Goal: Task Accomplishment & Management: Manage account settings

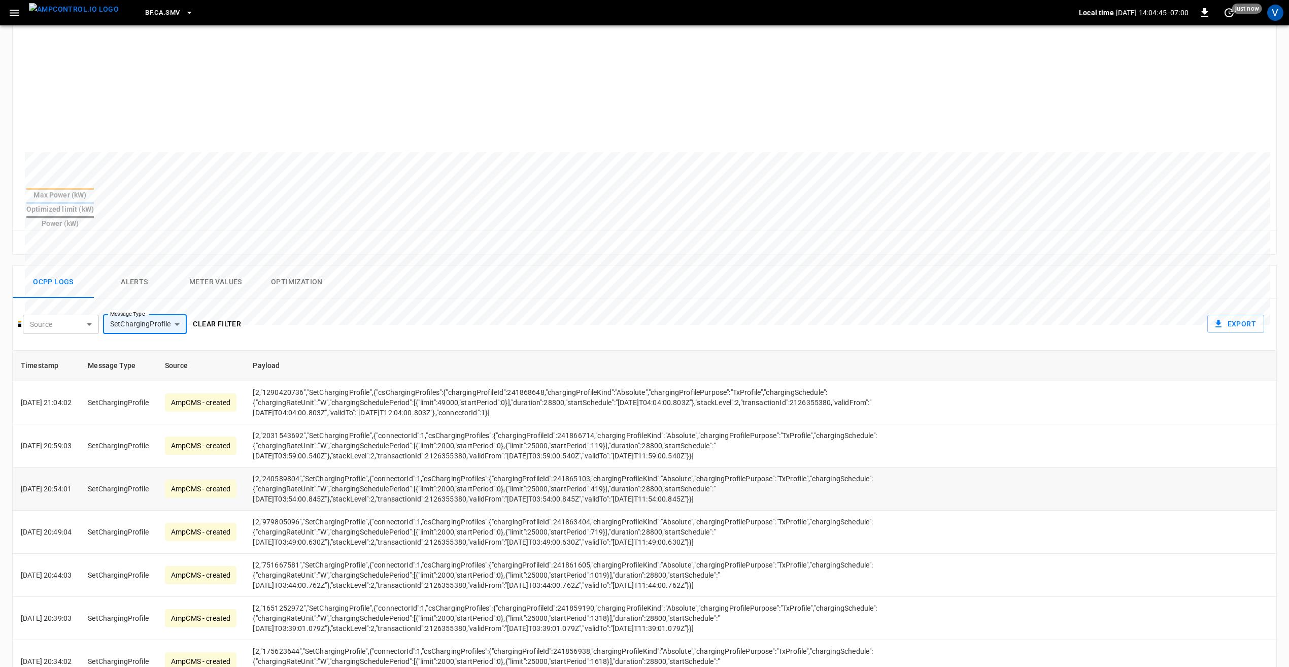
scroll to position [254, 0]
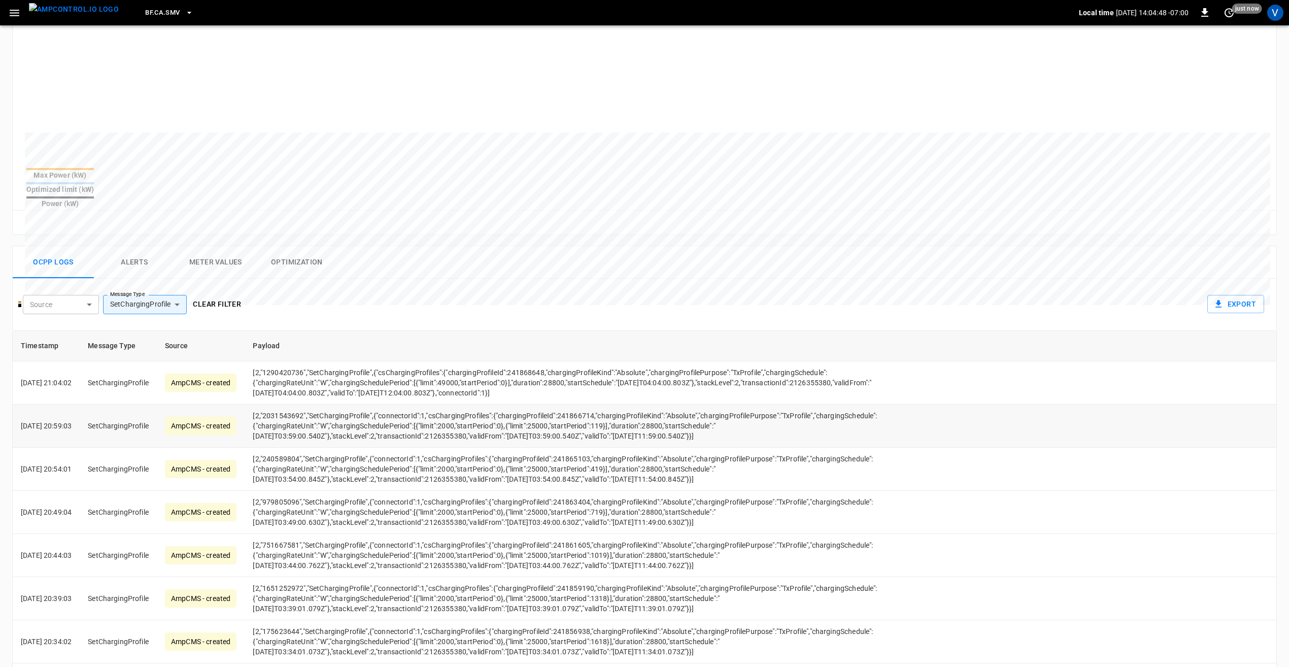
drag, startPoint x: 434, startPoint y: 477, endPoint x: 269, endPoint y: 384, distance: 189.3
click at [494, 487] on td "[2,"240589804","SetChargingProfile",{"connectorId":1,"csChargingProfiles":{"cha…" at bounding box center [571, 469] width 653 height 43
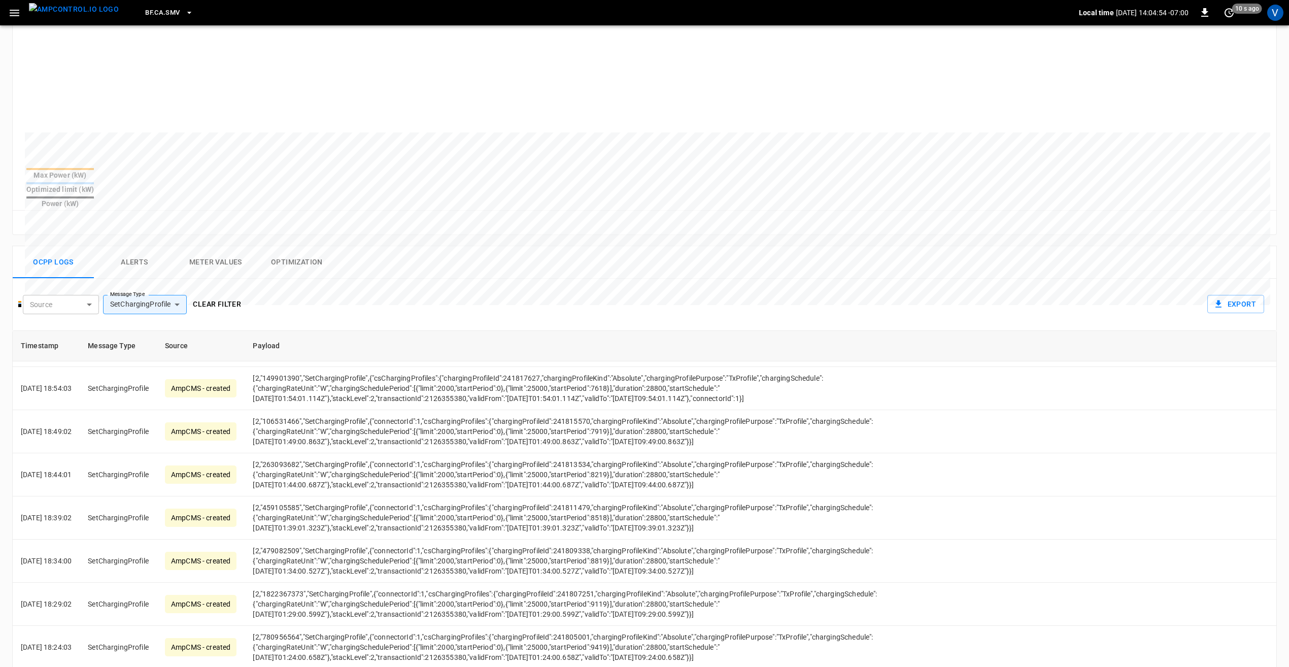
scroll to position [863, 0]
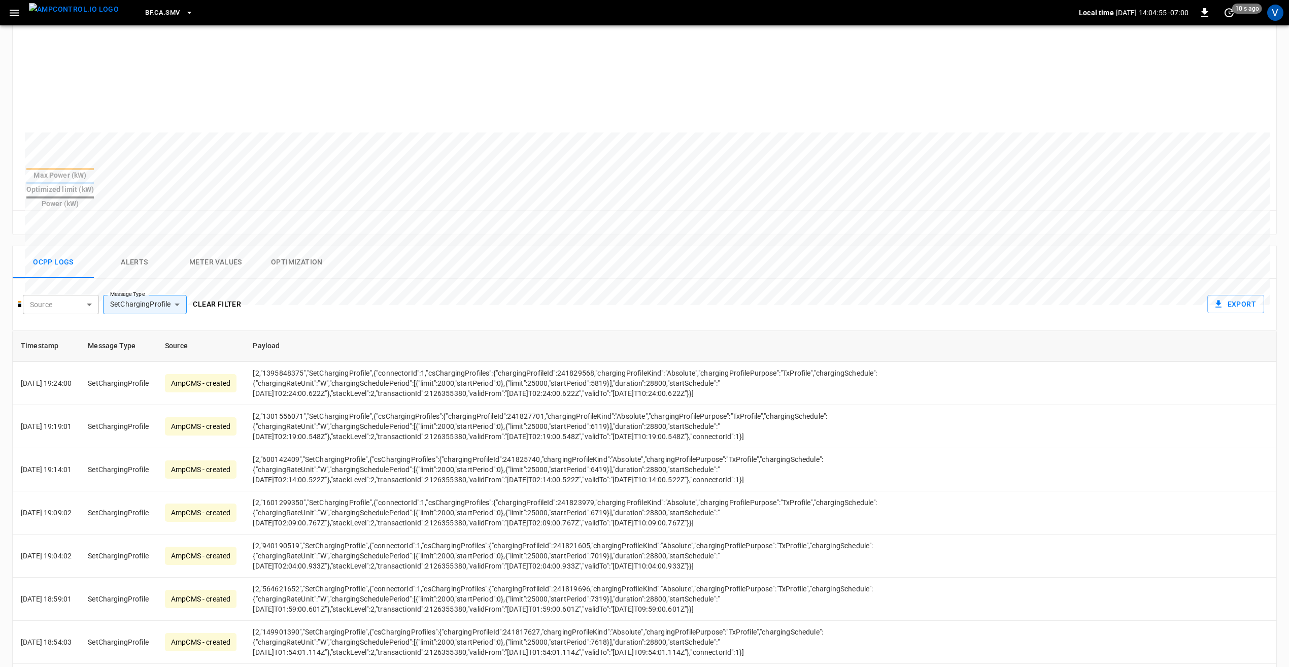
click at [293, 246] on button "Optimization" at bounding box center [296, 262] width 81 height 32
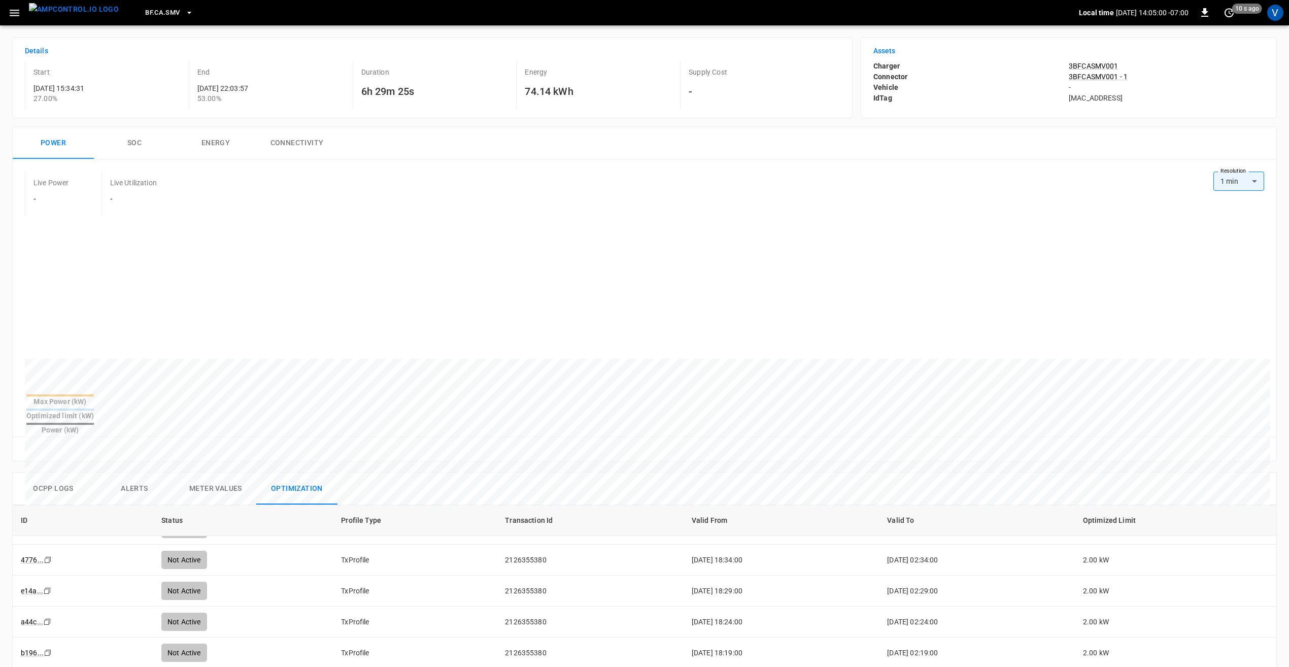
scroll to position [0, 0]
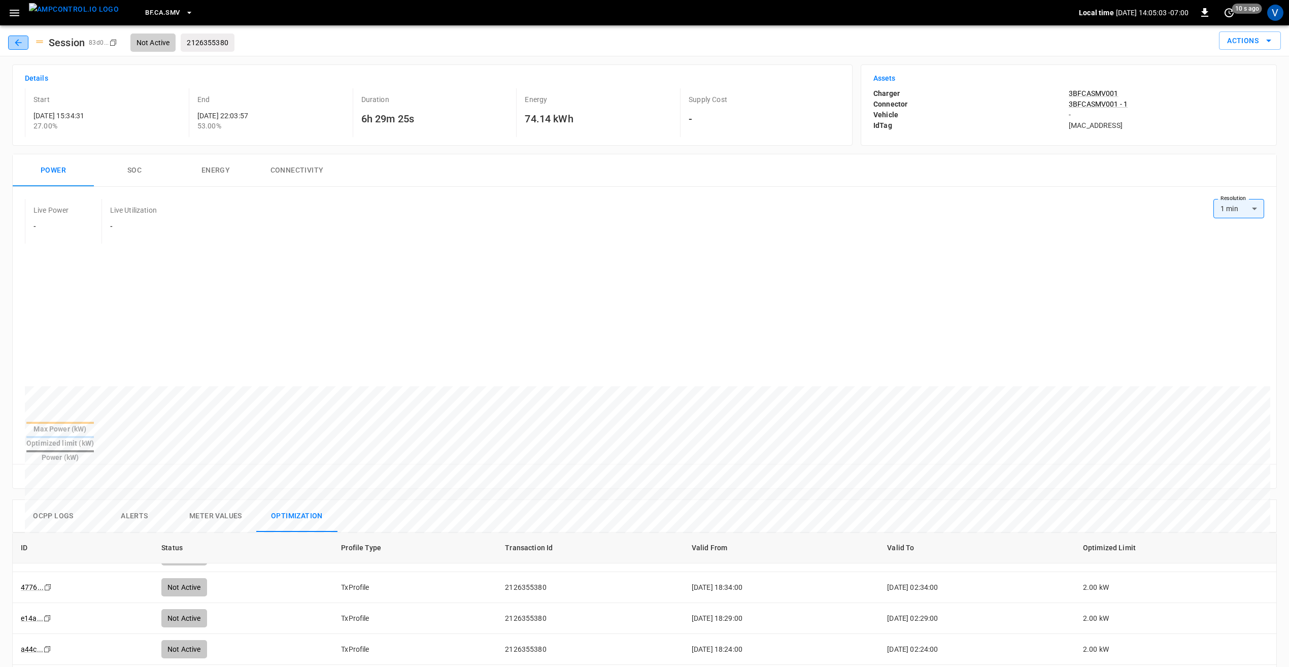
click at [16, 46] on icon "button" at bounding box center [18, 43] width 10 height 10
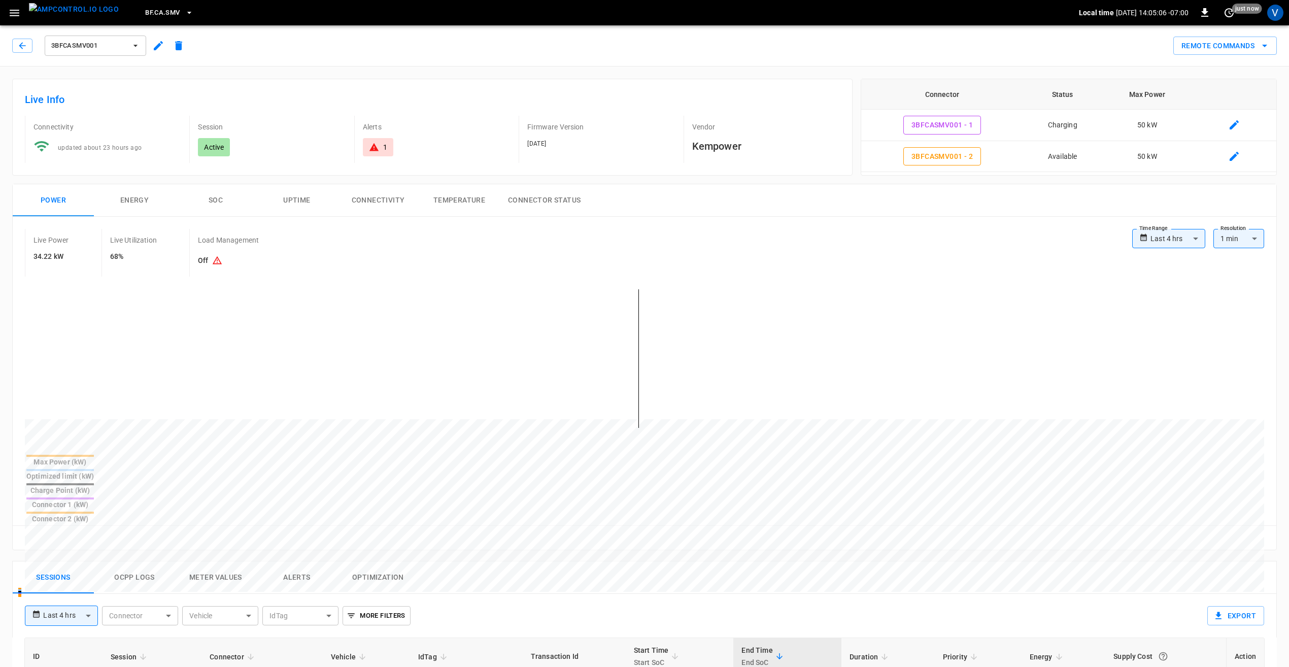
click at [1163, 247] on body "**********" at bounding box center [644, 572] width 1289 height 1144
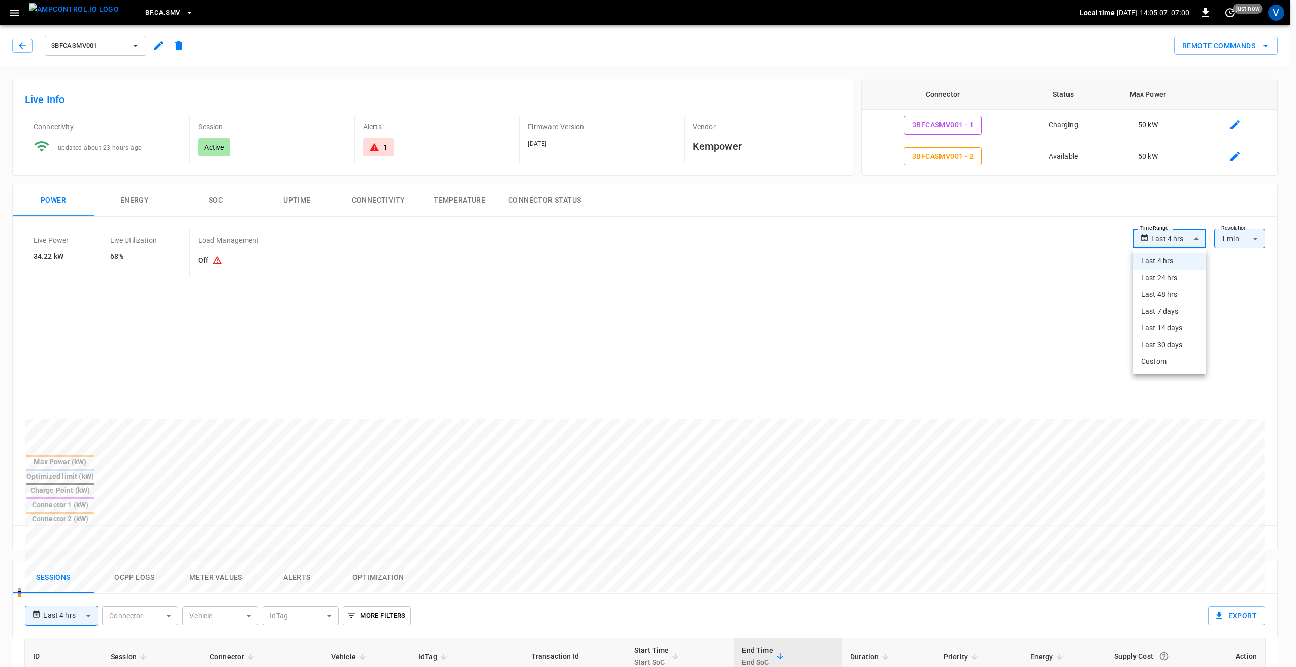
click at [1162, 284] on li "Last 24 hrs" at bounding box center [1169, 278] width 73 height 17
type input "**********"
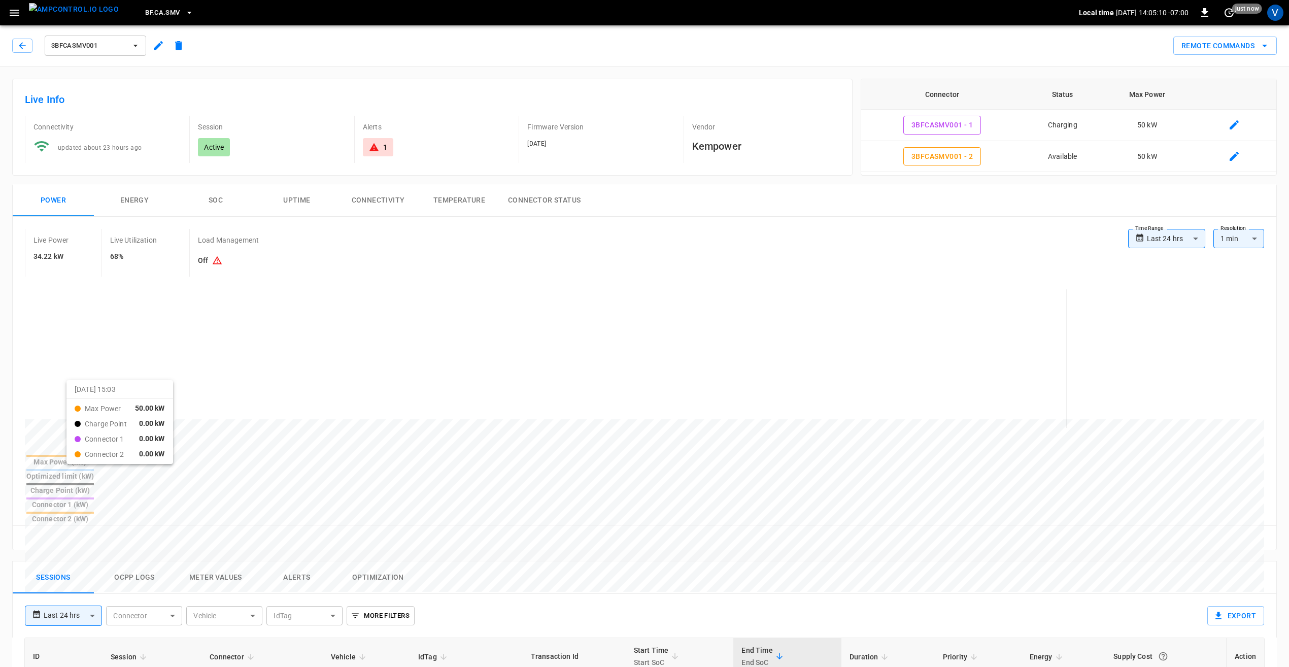
drag, startPoint x: 140, startPoint y: 384, endPoint x: 79, endPoint y: 389, distance: 61.1
click at [79, 594] on div at bounding box center [626, 663] width 1202 height 139
click at [539, 203] on button "Connector Status" at bounding box center [544, 200] width 89 height 32
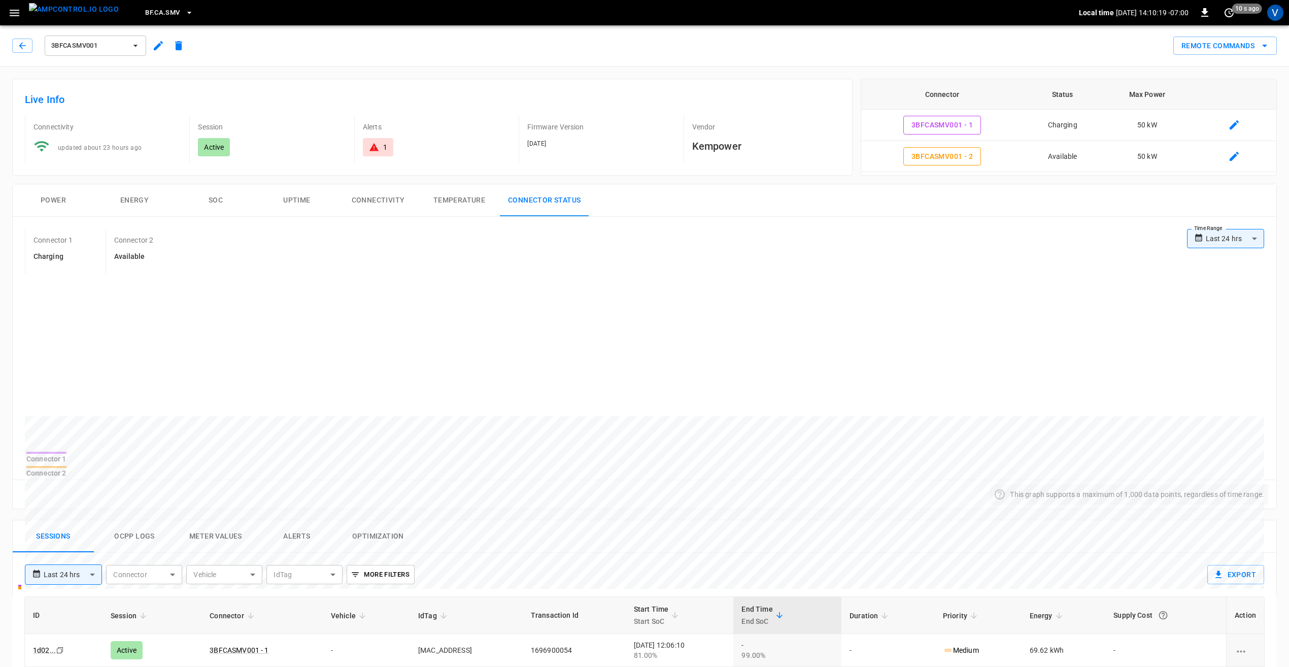
click at [67, 461] on div "Connector 1" at bounding box center [46, 459] width 40 height 10
click at [67, 463] on div "Connector 1" at bounding box center [46, 459] width 40 height 10
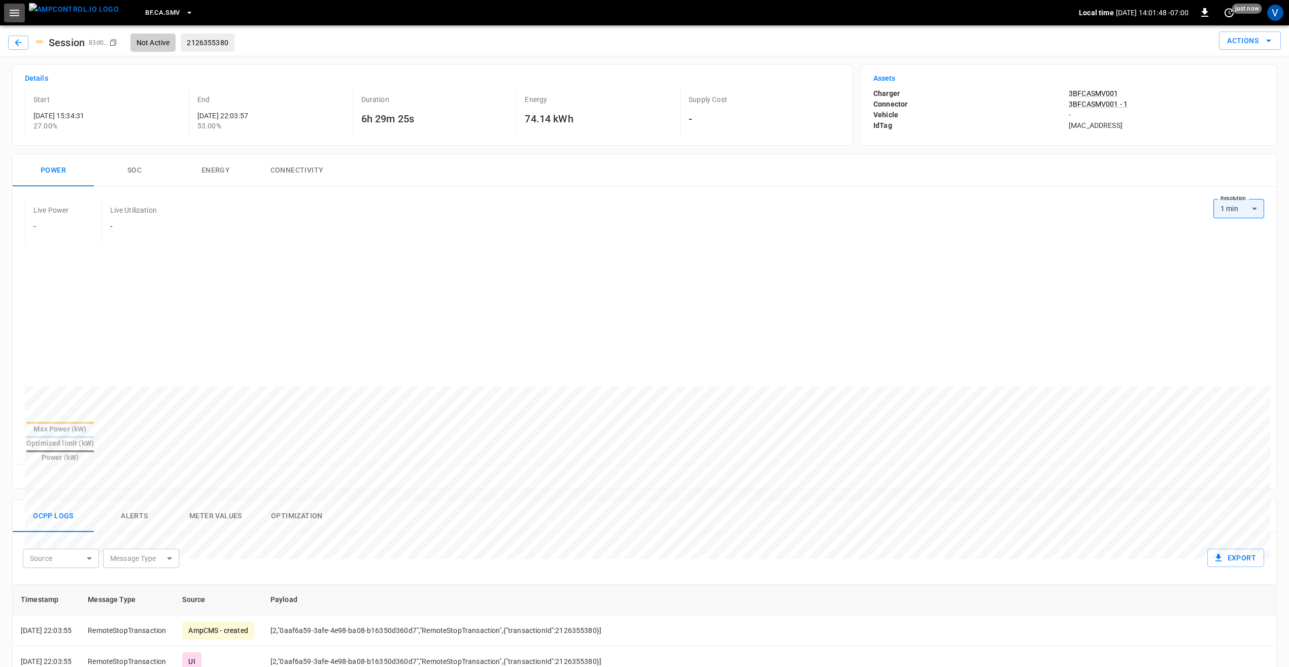
click at [11, 16] on icon "button" at bounding box center [14, 13] width 13 height 13
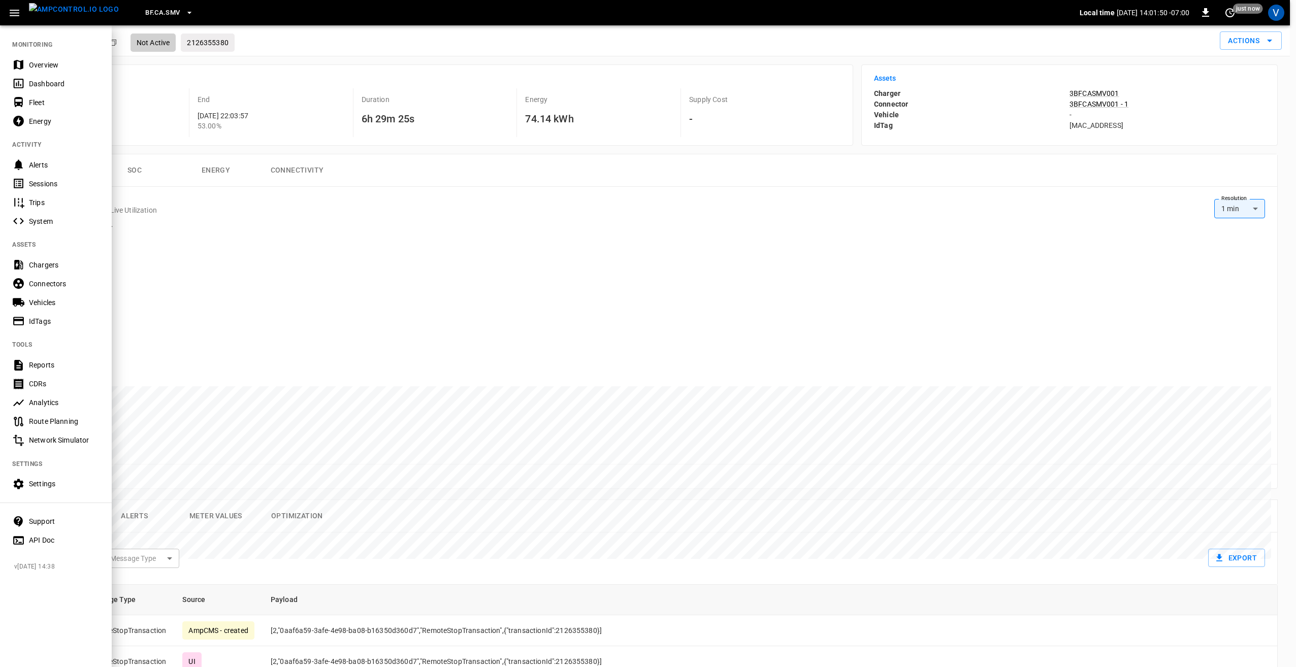
click at [49, 264] on div "Chargers" at bounding box center [64, 265] width 71 height 10
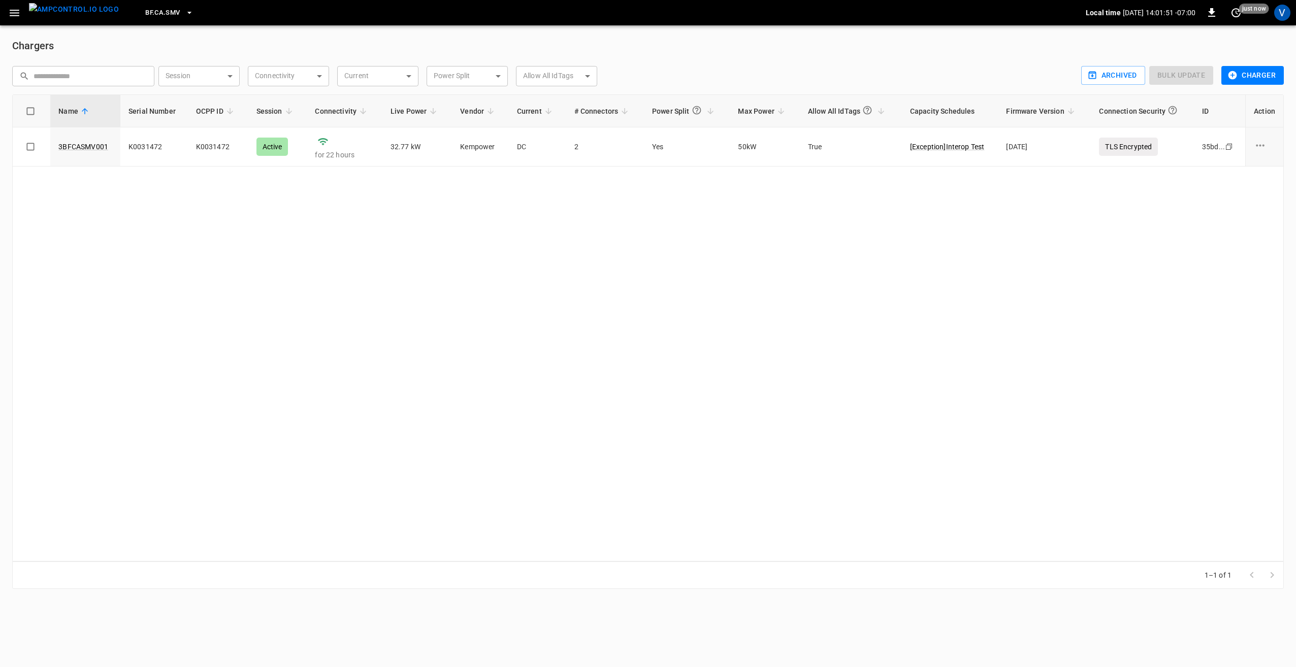
click at [164, 10] on button "BF.CA.SMV" at bounding box center [169, 13] width 56 height 20
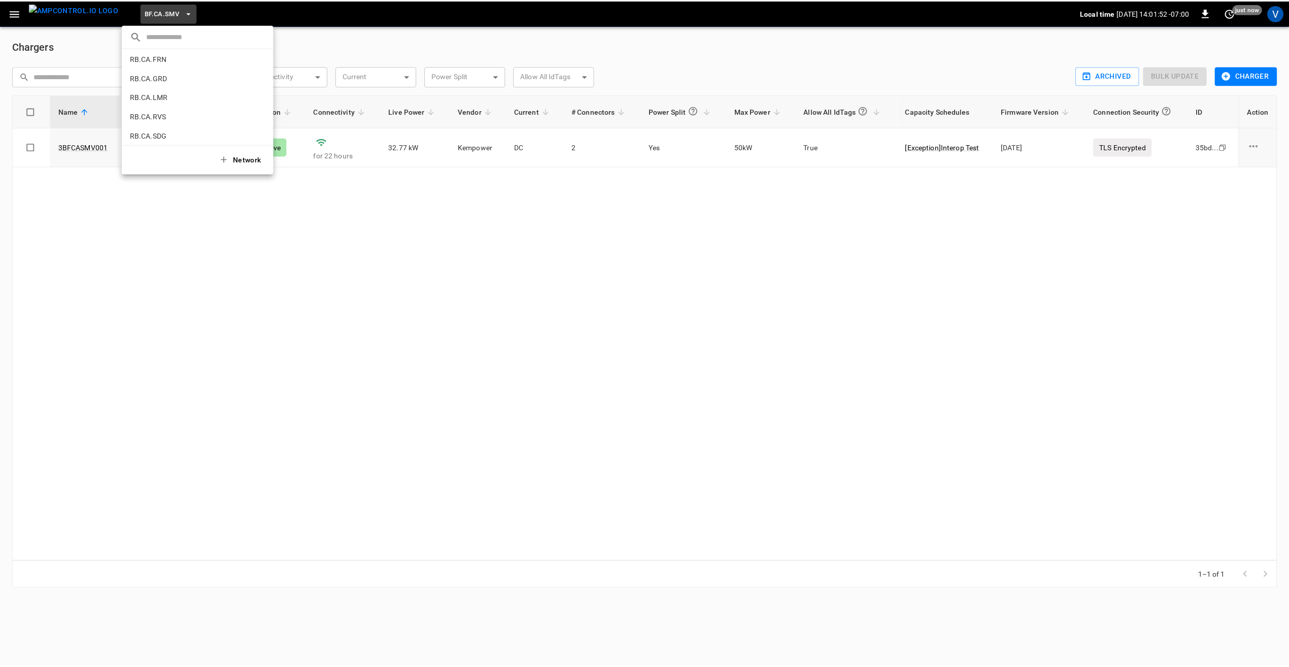
scroll to position [683, 0]
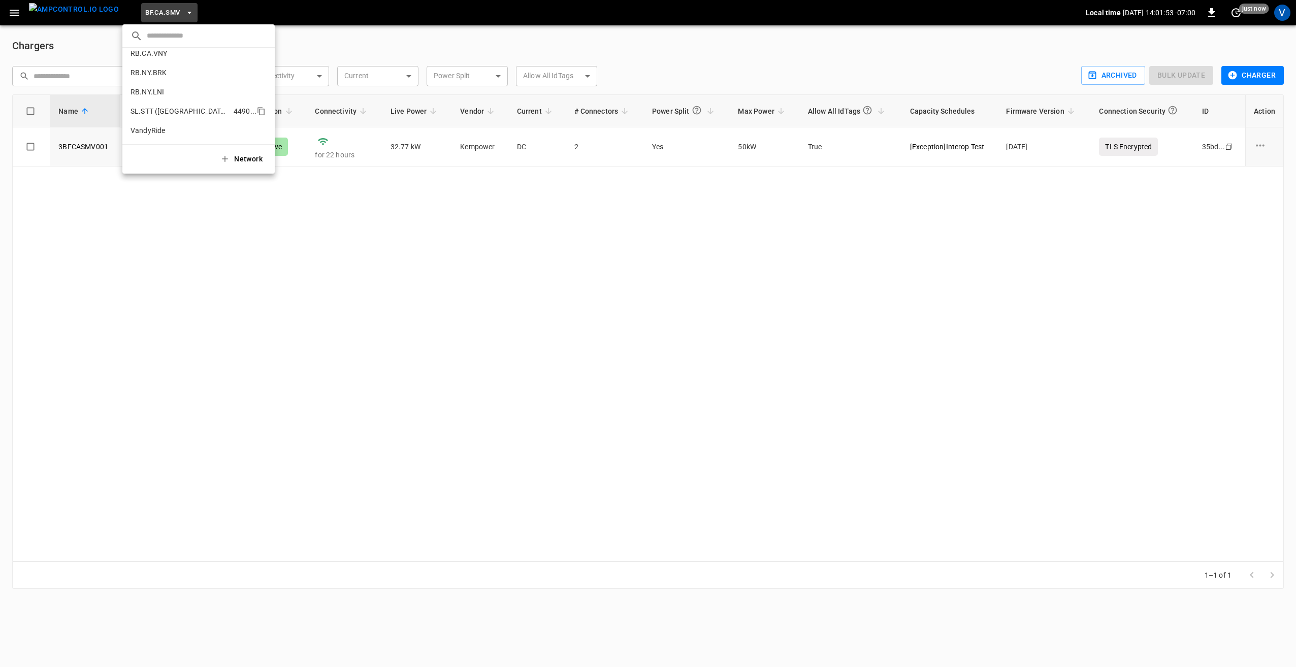
click at [166, 113] on p "SL.STT (Statesville)" at bounding box center [179, 111] width 99 height 10
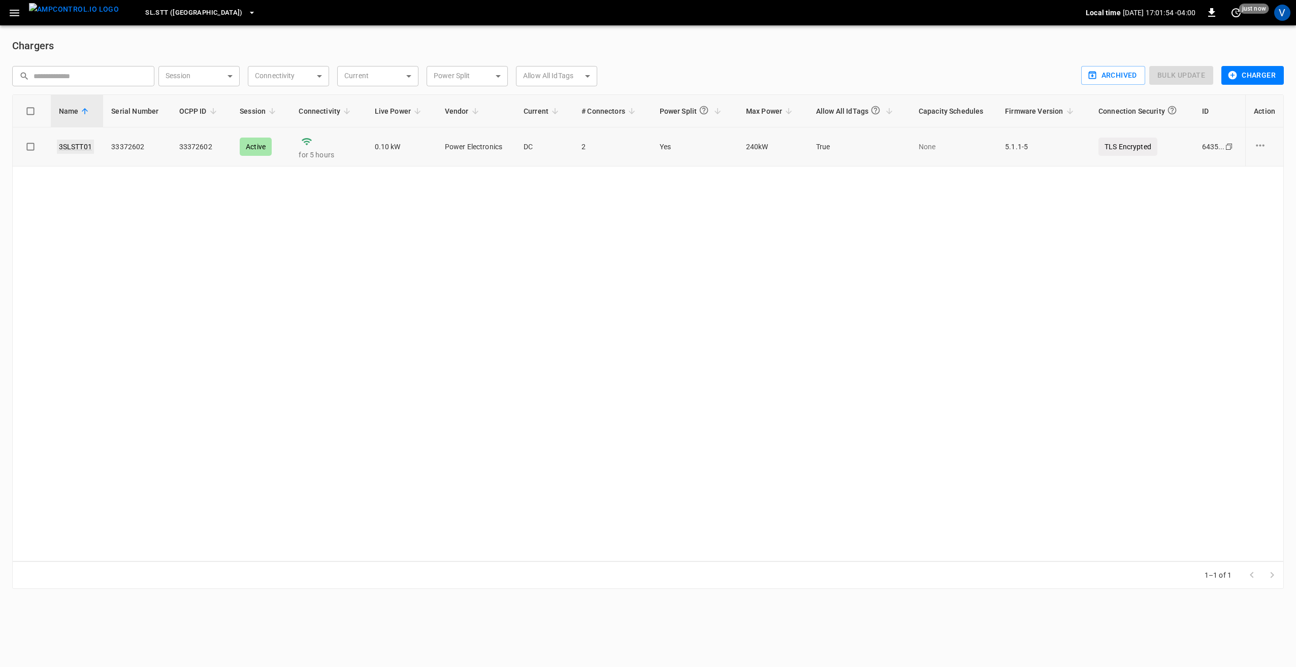
click at [72, 146] on link "3SLSTT01" at bounding box center [75, 147] width 37 height 14
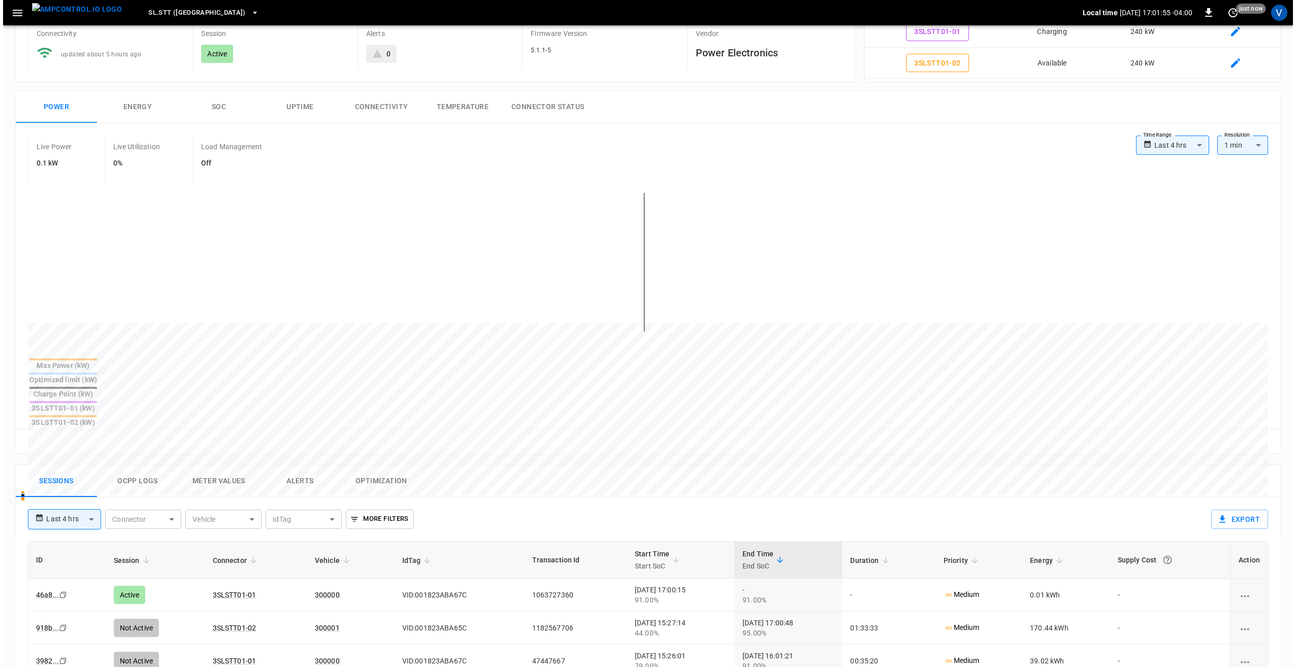
scroll to position [102, 0]
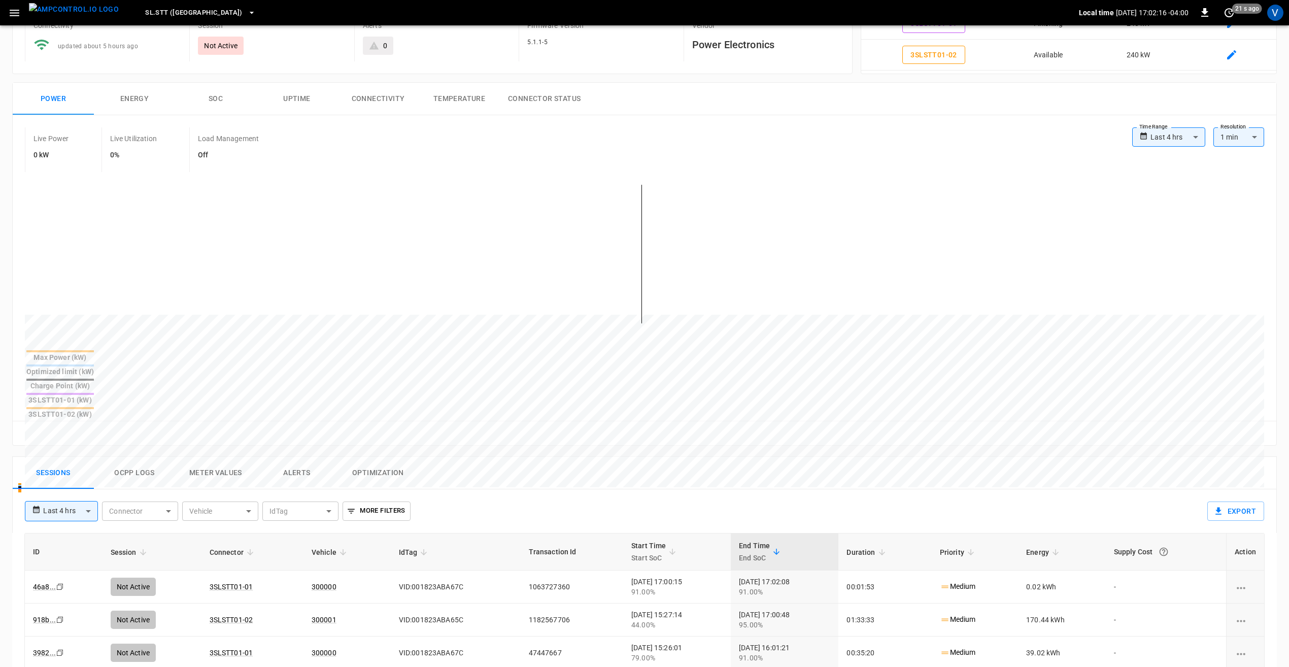
click at [148, 457] on button "Ocpp logs" at bounding box center [134, 473] width 81 height 32
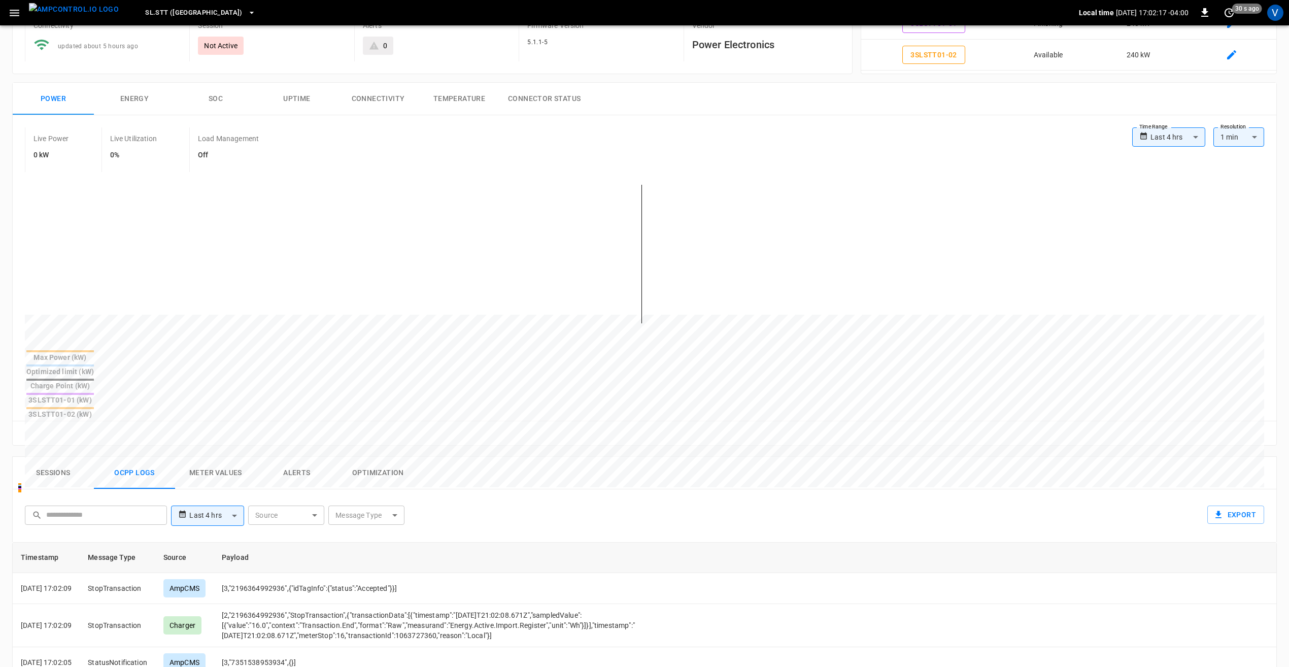
click at [349, 466] on body "**********" at bounding box center [644, 473] width 1289 height 1150
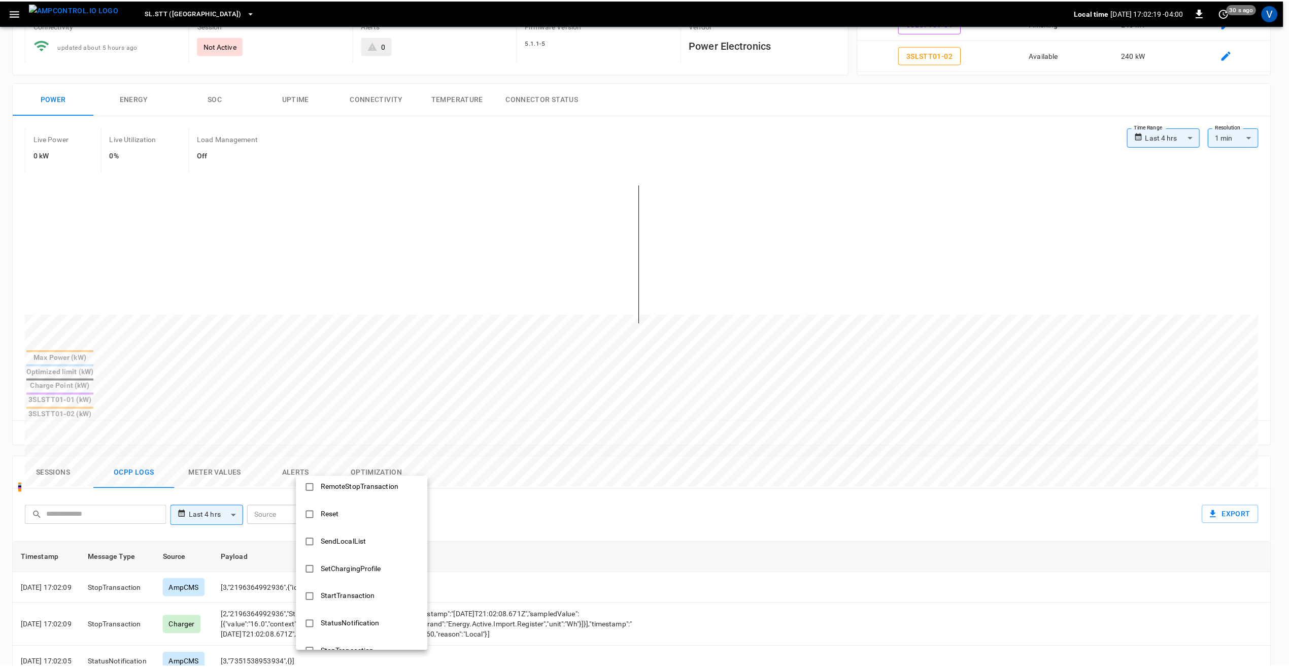
scroll to position [406, 0]
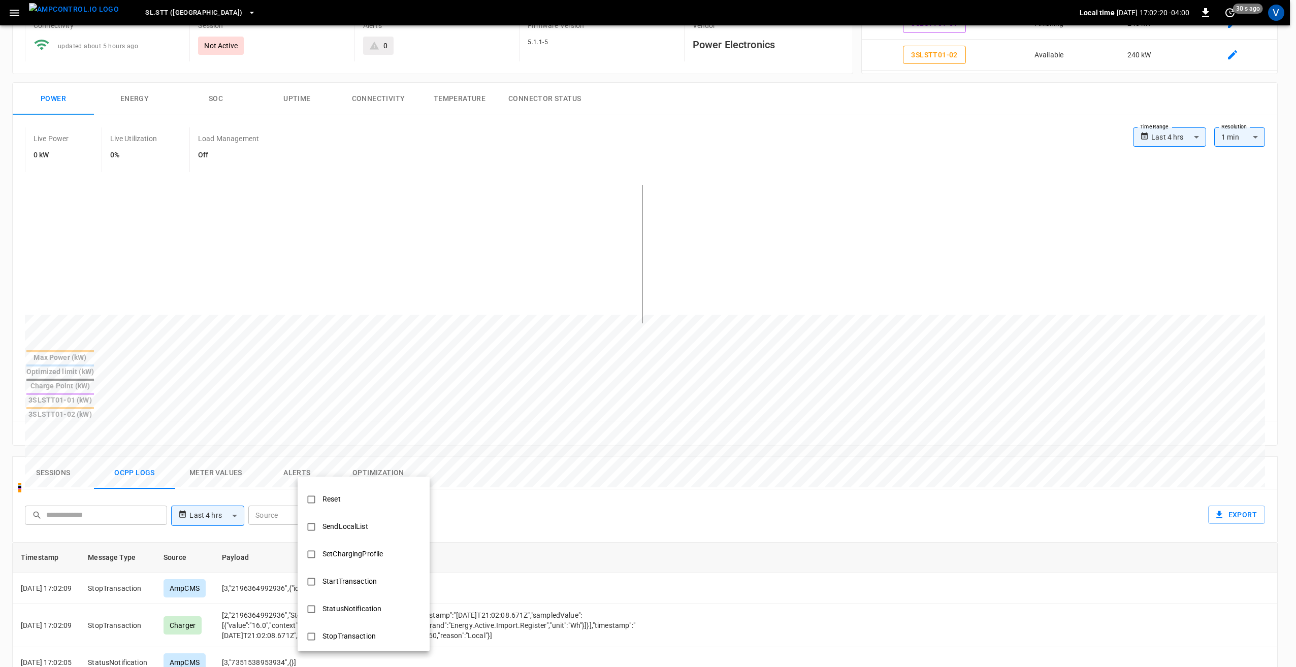
click at [322, 585] on div "StartTransaction" at bounding box center [349, 581] width 67 height 19
type input "**********"
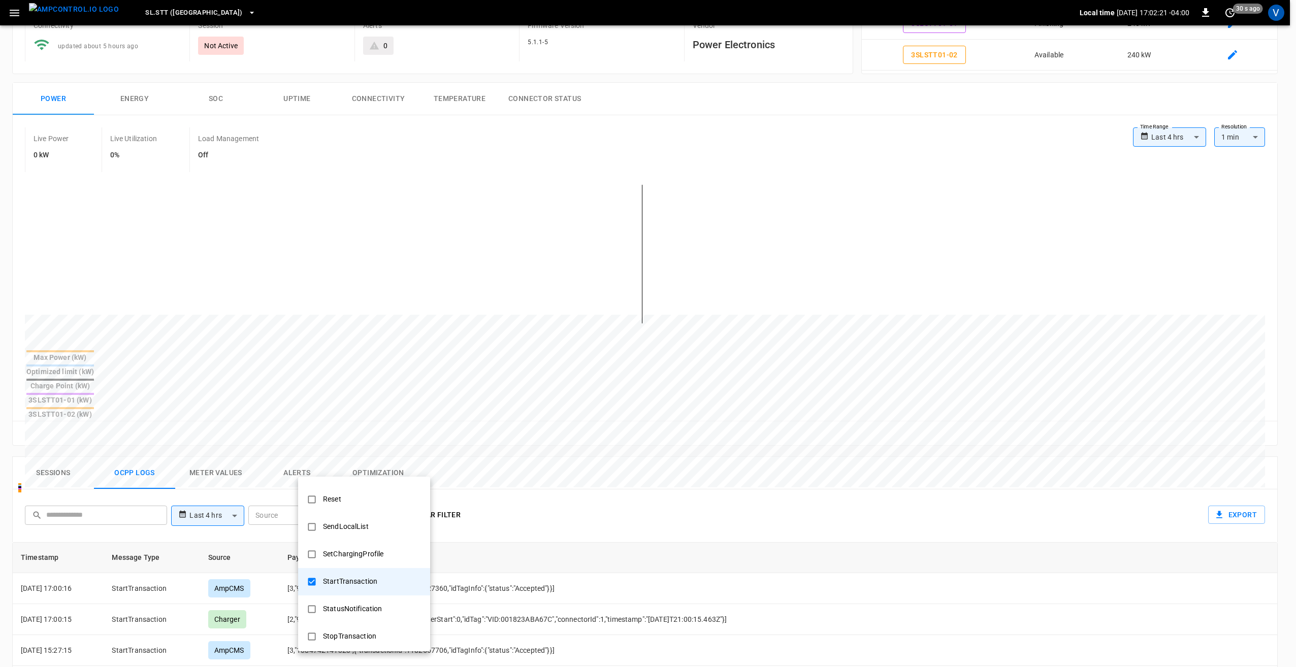
click at [539, 473] on div at bounding box center [648, 333] width 1296 height 667
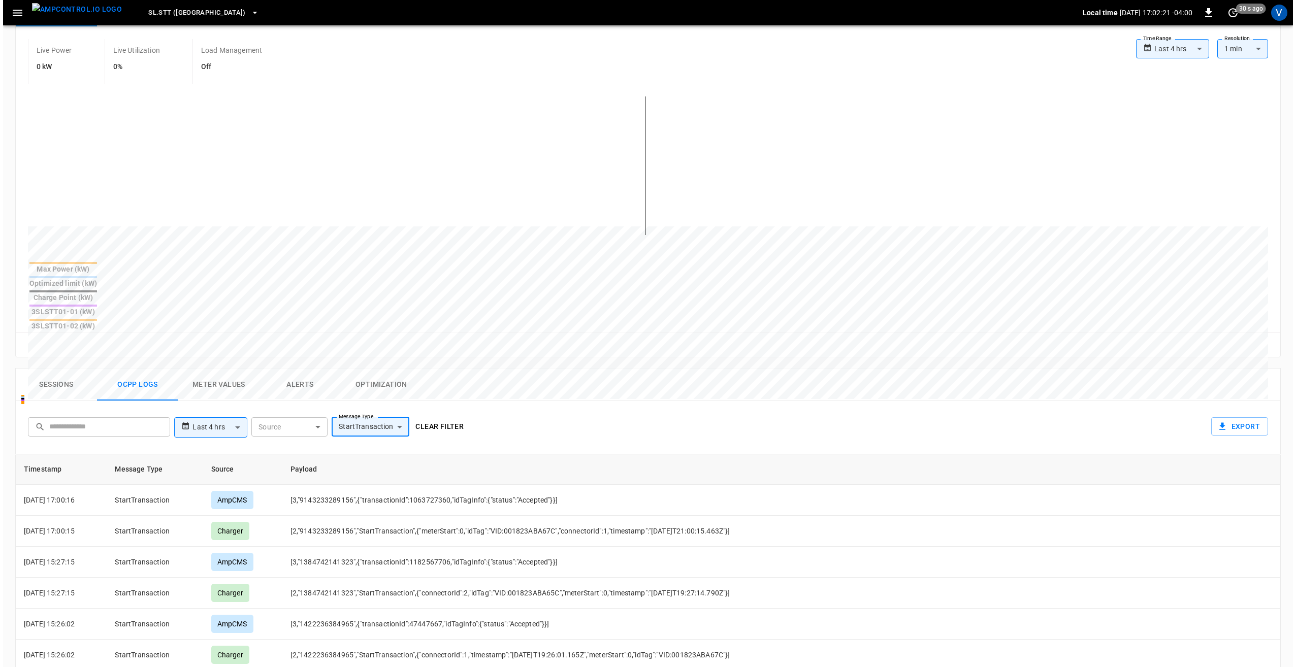
scroll to position [203, 0]
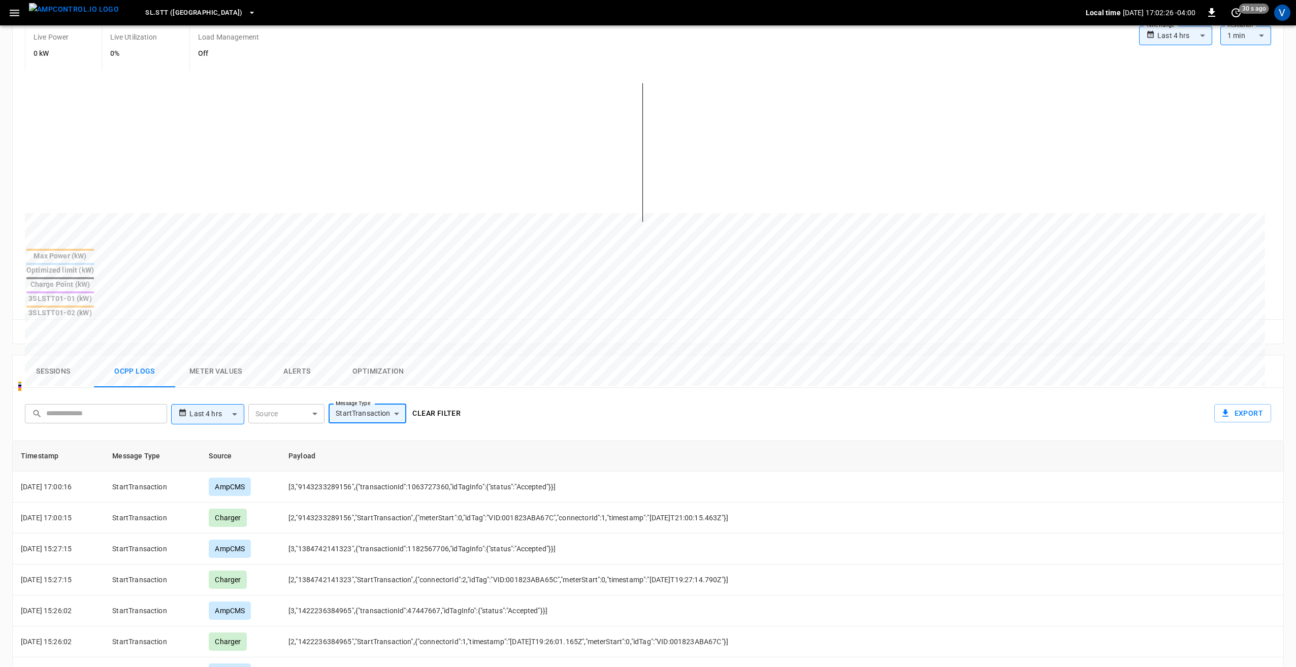
click at [377, 359] on body "**********" at bounding box center [648, 372] width 1296 height 1150
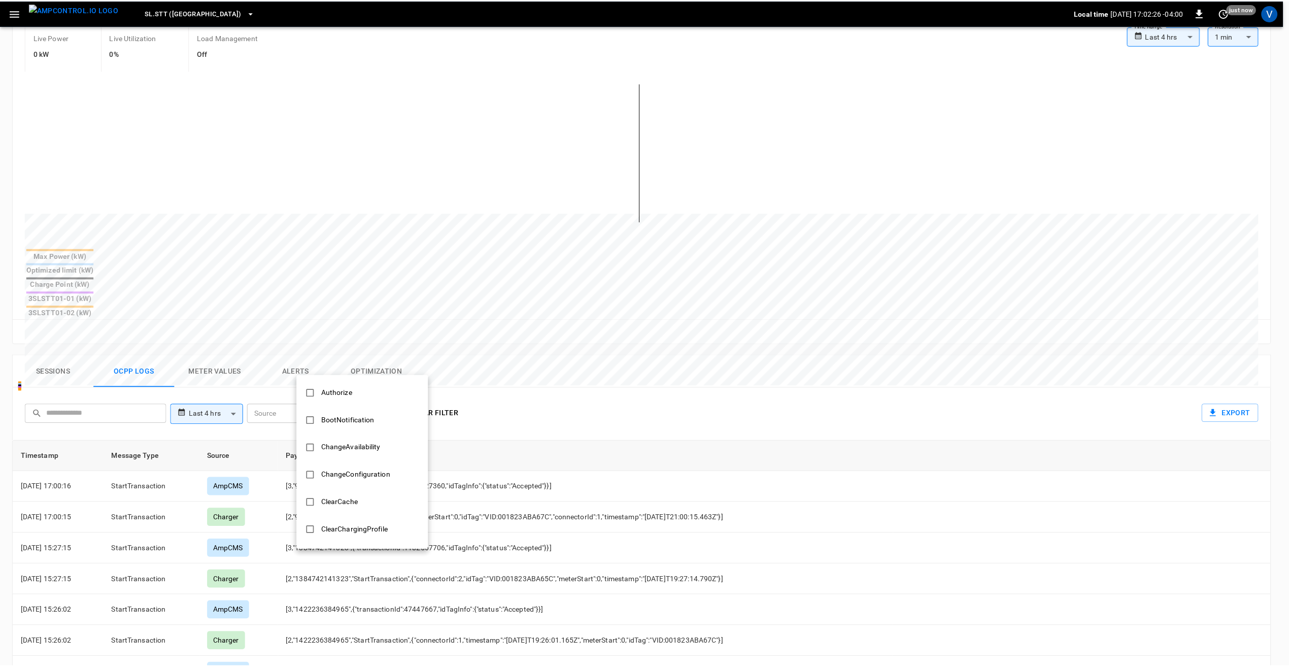
scroll to position [424, 0]
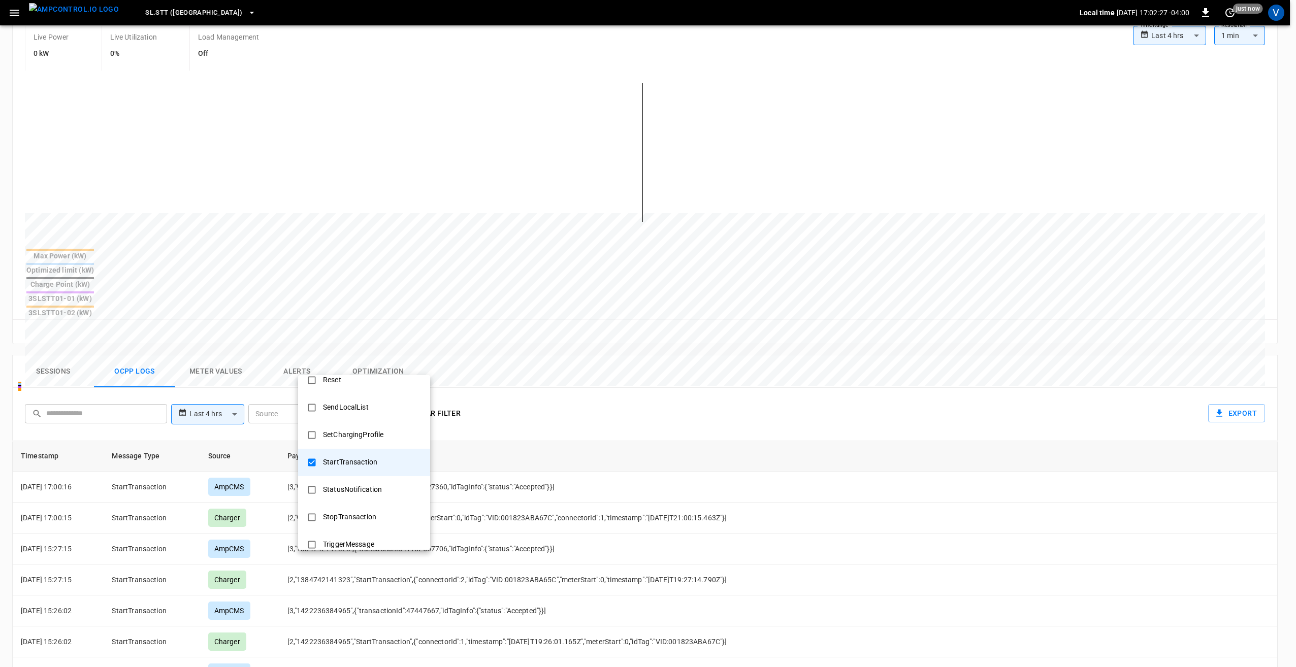
click at [451, 366] on div at bounding box center [648, 333] width 1296 height 667
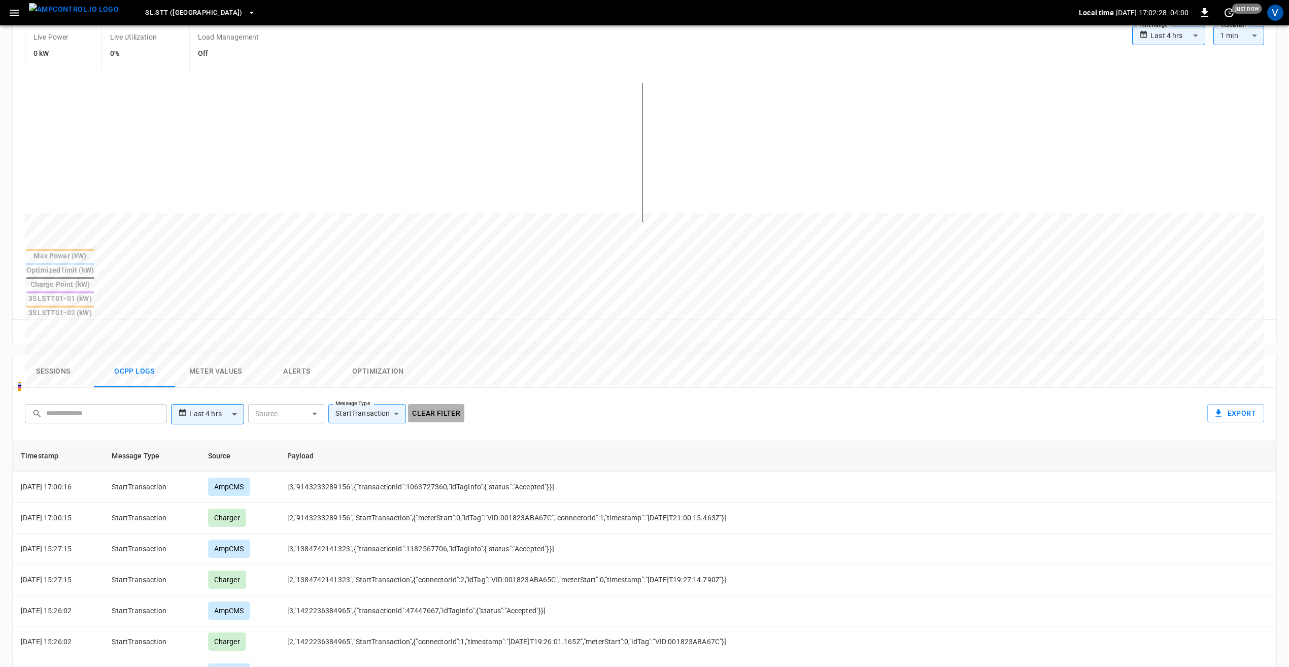
click at [437, 404] on button "Clear filter" at bounding box center [436, 413] width 56 height 19
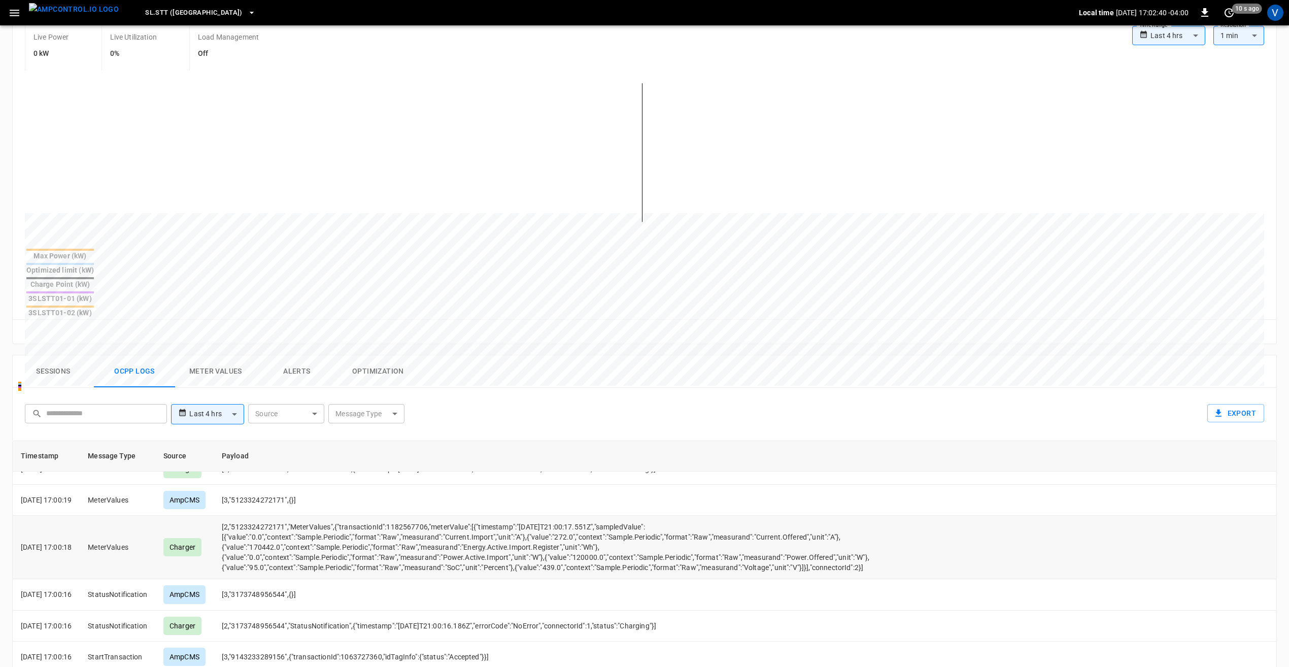
scroll to position [609, 0]
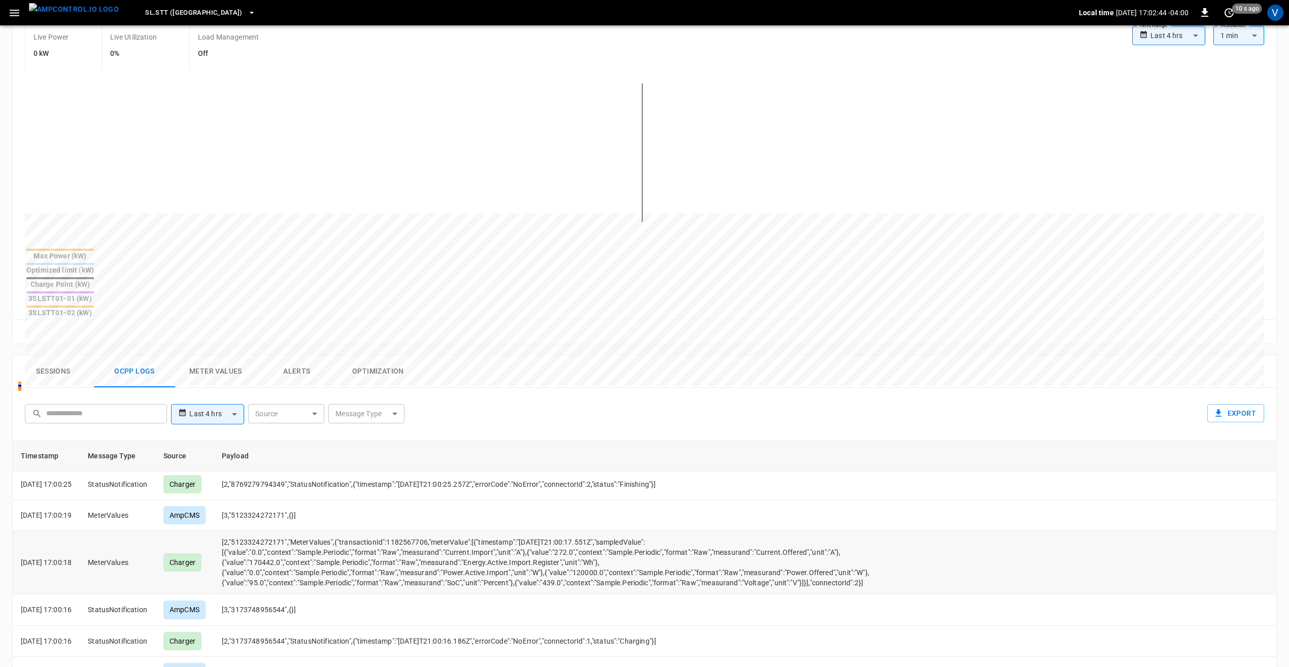
drag, startPoint x: 580, startPoint y: 554, endPoint x: 268, endPoint y: 528, distance: 313.3
click at [268, 531] on td "[2,"5123324272171","MeterValues",{"transactionId":1182567706,"meterValue":[{"ti…" at bounding box center [556, 562] width 684 height 63
drag, startPoint x: 268, startPoint y: 528, endPoint x: 280, endPoint y: 527, distance: 12.2
click at [280, 531] on td "[2,"5123324272171","MeterValues",{"transactionId":1182567706,"meterValue":[{"ti…" at bounding box center [556, 562] width 684 height 63
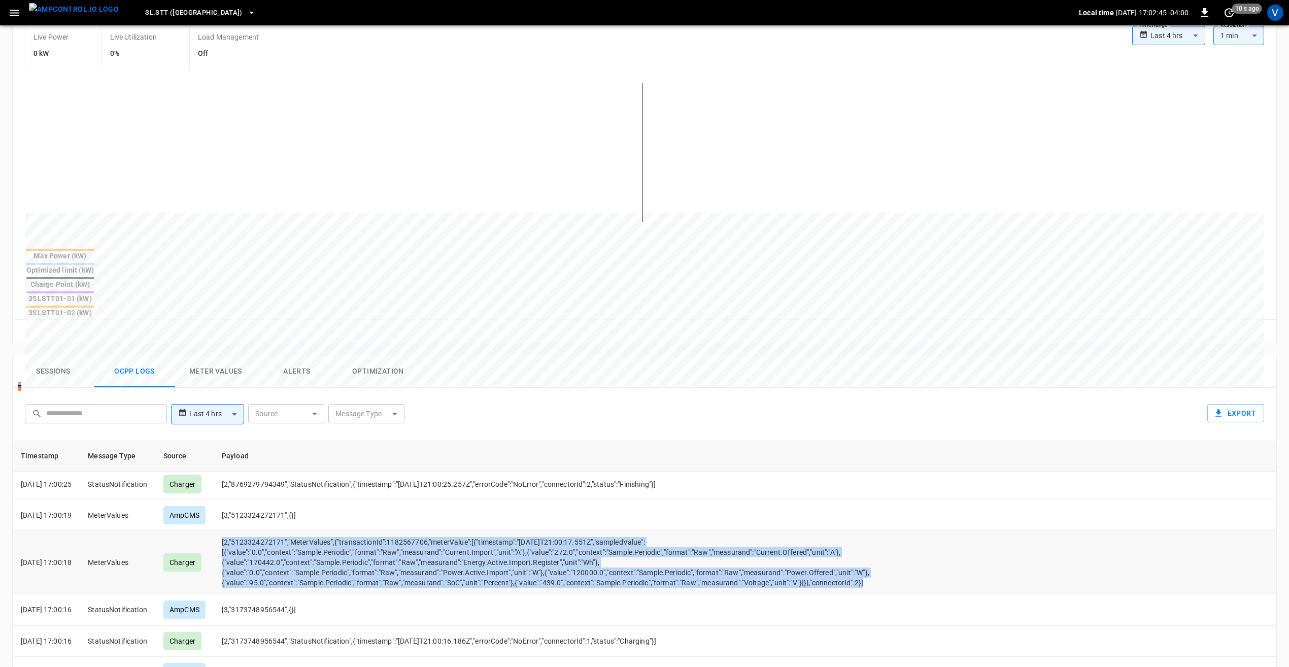
click at [280, 531] on td "[2,"5123324272171","MeterValues",{"transactionId":1182567706,"meterValue":[{"ti…" at bounding box center [556, 562] width 684 height 63
click at [282, 531] on td "[2,"5123324272171","MeterValues",{"transactionId":1182567706,"meterValue":[{"ti…" at bounding box center [556, 562] width 684 height 63
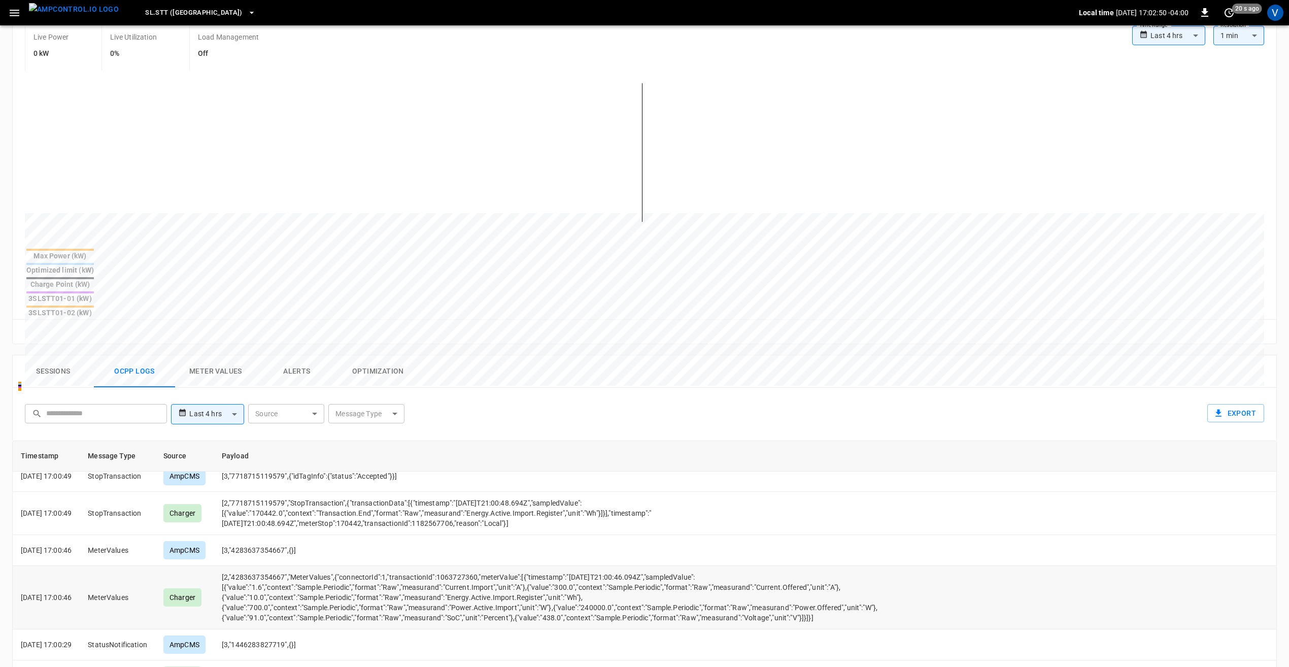
scroll to position [355, 0]
click at [269, 567] on td "[2,"4283637354667","MeterValues",{"connectorId":1,"transactionId":1063727360,"m…" at bounding box center [556, 598] width 684 height 63
click at [560, 585] on td "[2,"4283637354667","MeterValues",{"connectorId":1,"transactionId":1063727360,"m…" at bounding box center [556, 598] width 684 height 63
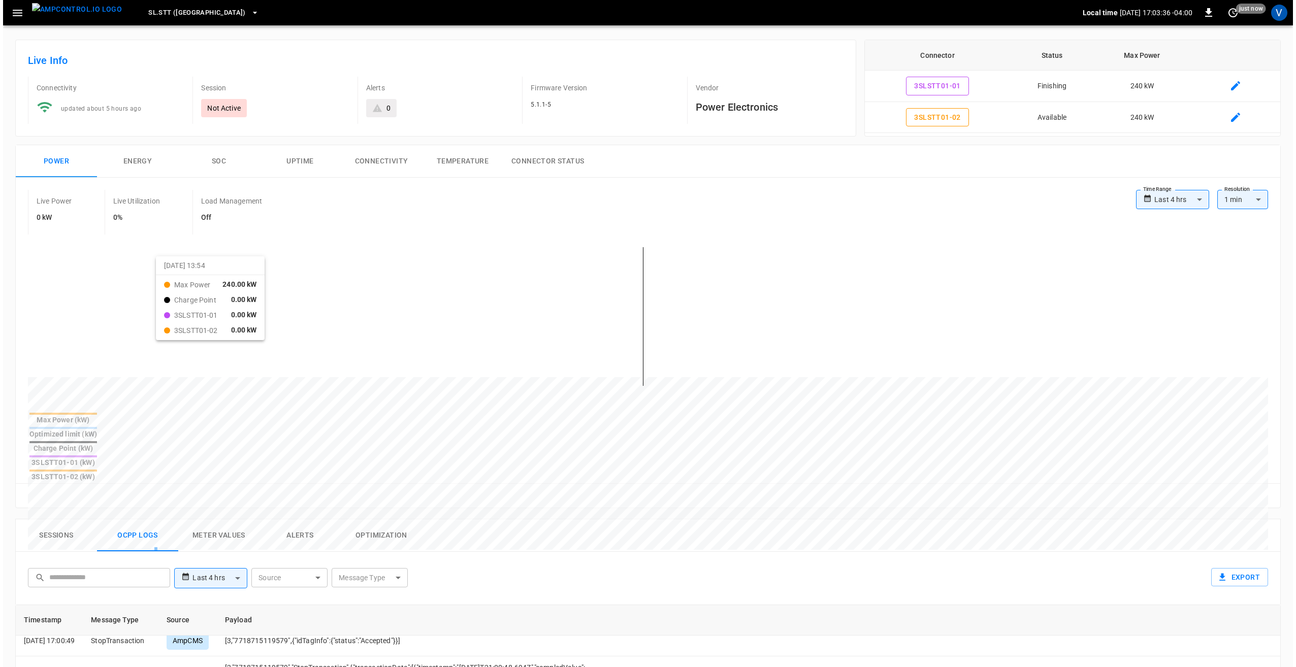
scroll to position [0, 0]
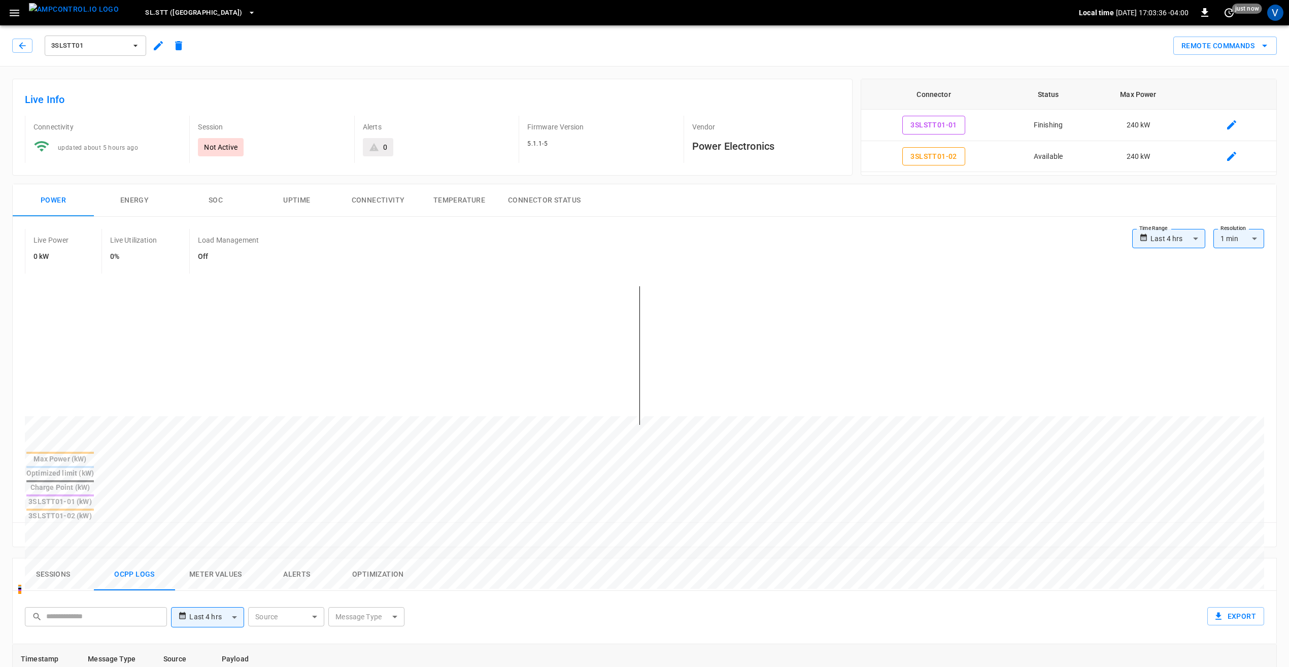
click at [159, 49] on icon "button" at bounding box center [158, 46] width 12 height 12
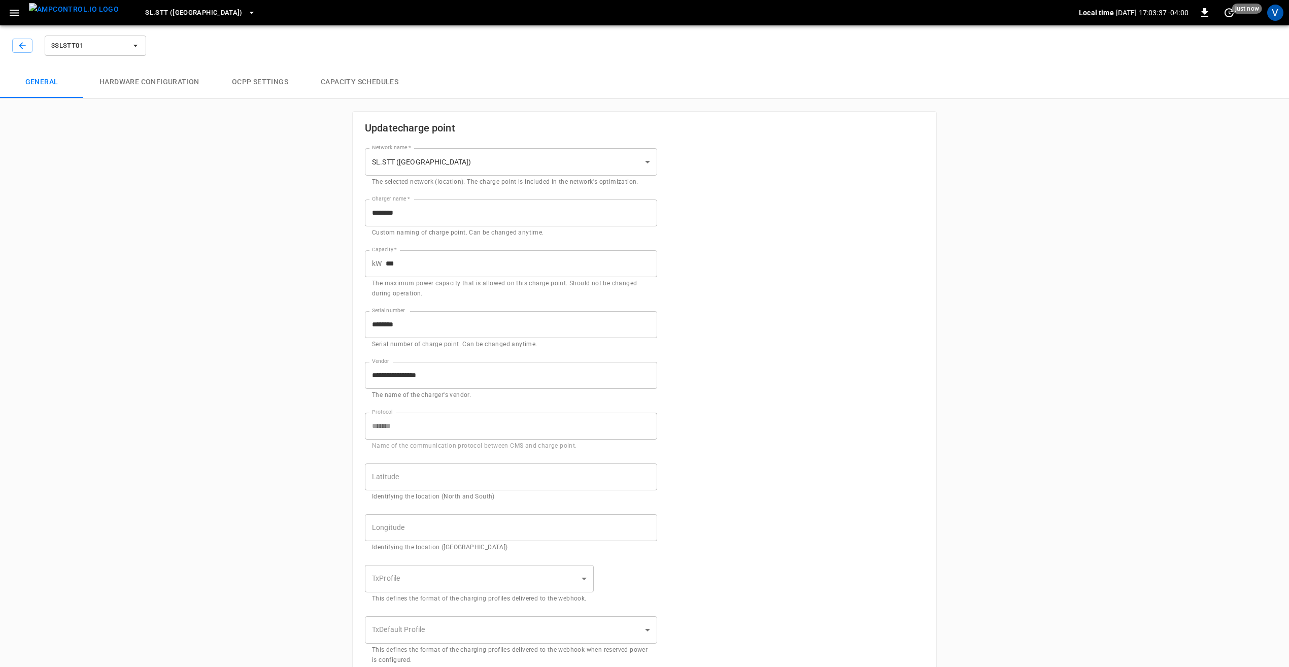
type input "**********"
click at [178, 76] on button "Hardware configuration" at bounding box center [149, 82] width 133 height 32
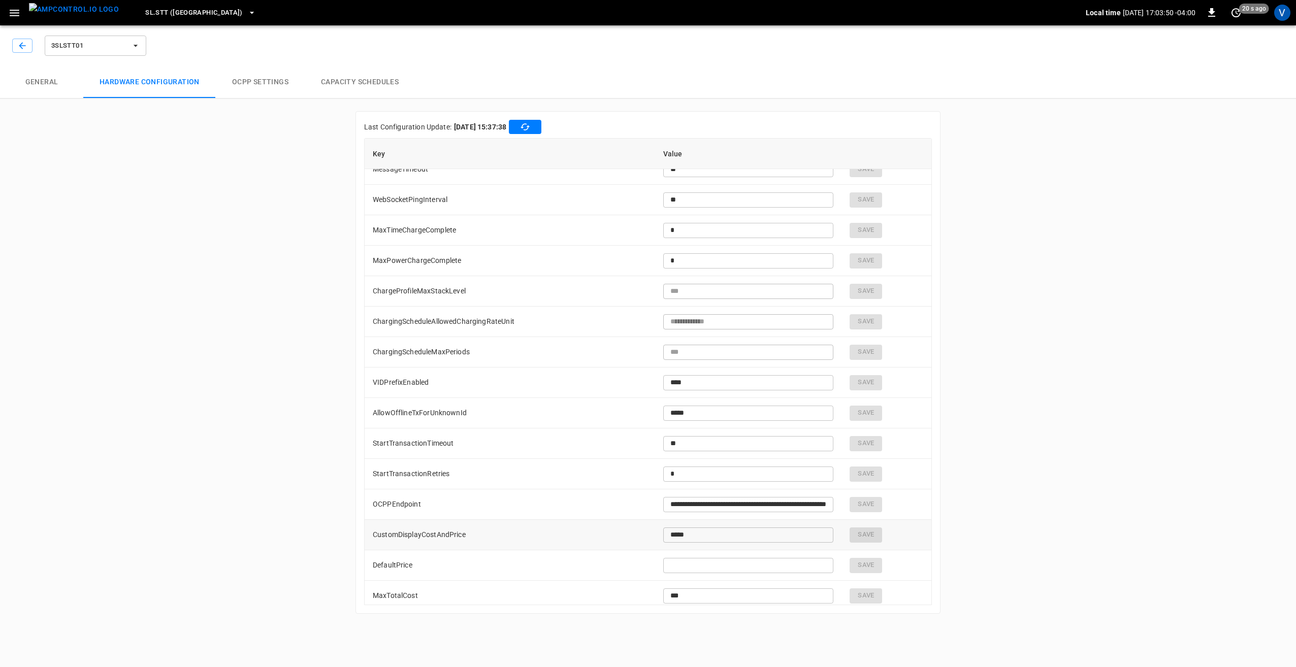
scroll to position [1006, 0]
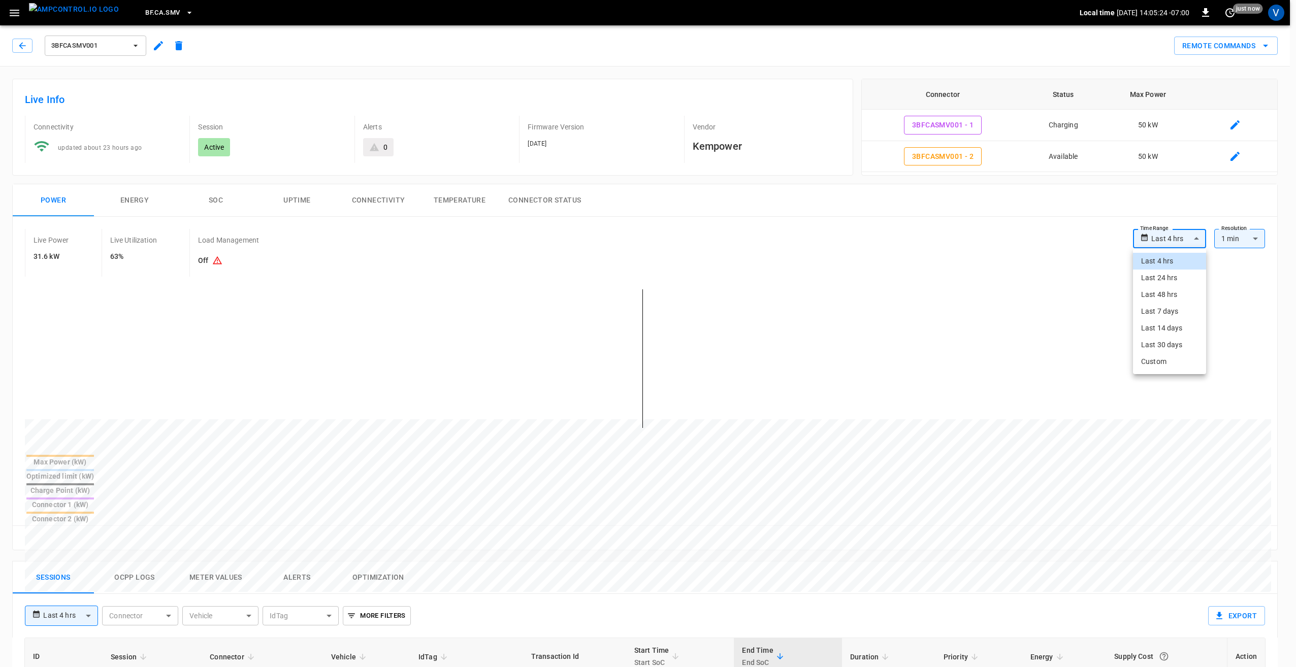
click at [1157, 242] on body "**********" at bounding box center [648, 572] width 1296 height 1144
click at [1155, 279] on li "Last 24 hrs" at bounding box center [1169, 278] width 73 height 17
type input "**********"
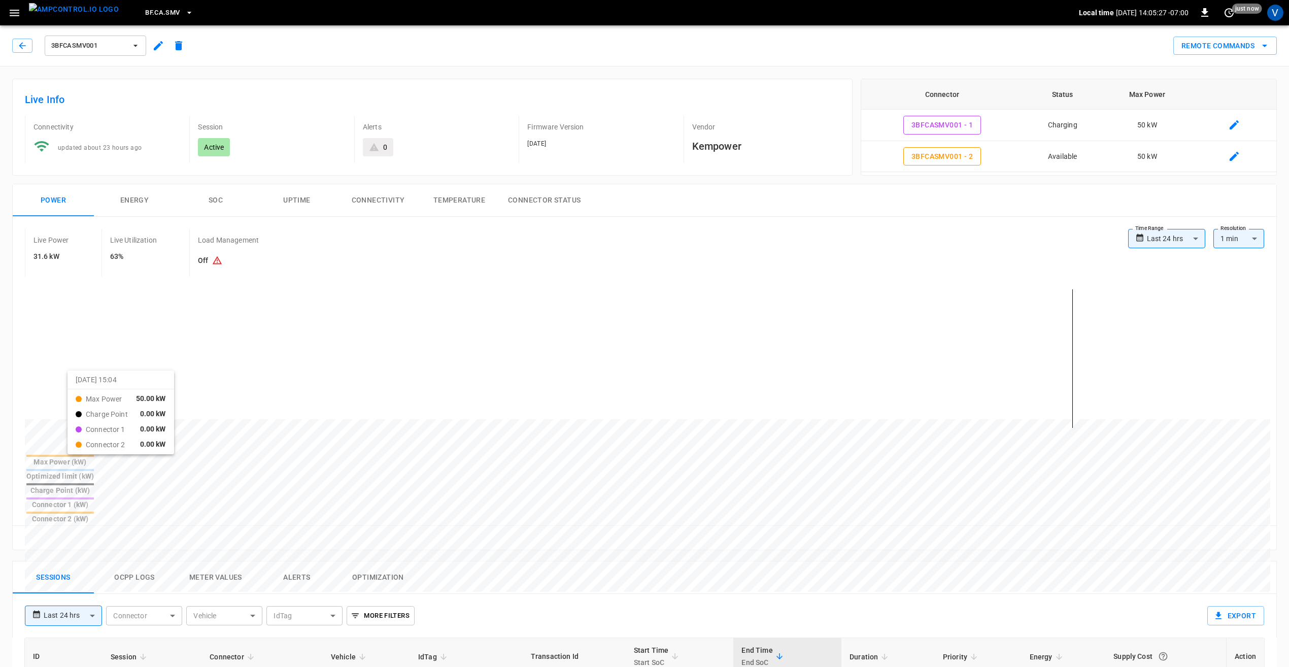
drag, startPoint x: 127, startPoint y: 375, endPoint x: 80, endPoint y: 380, distance: 47.4
click at [80, 594] on div at bounding box center [629, 663] width 1208 height 139
drag, startPoint x: 150, startPoint y: 372, endPoint x: 107, endPoint y: 373, distance: 43.2
click at [107, 594] on div at bounding box center [629, 663] width 1208 height 139
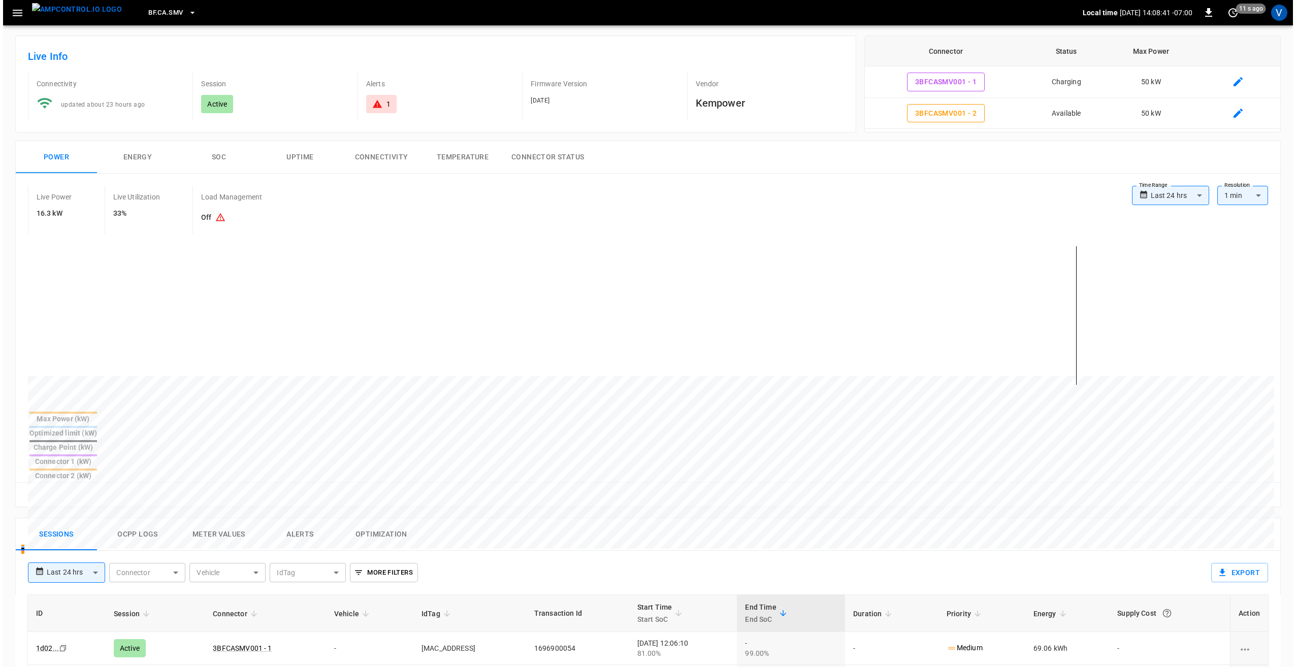
scroll to position [102, 0]
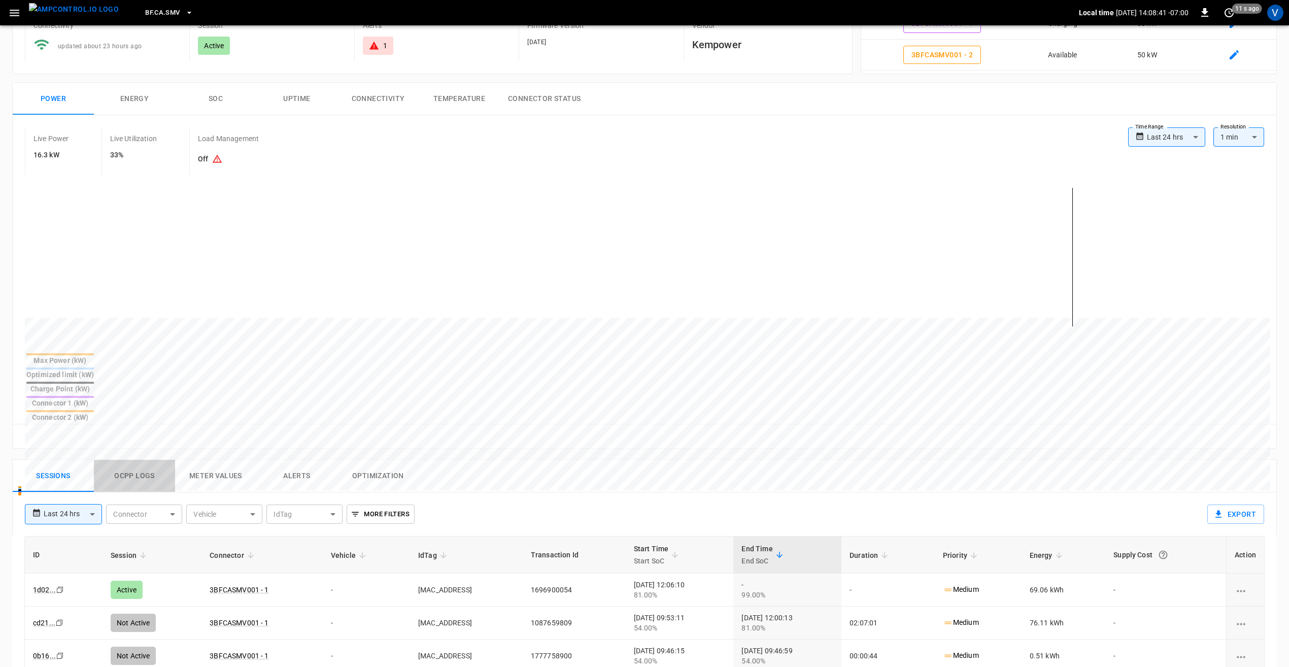
click at [150, 460] on button "Ocpp logs" at bounding box center [134, 476] width 81 height 32
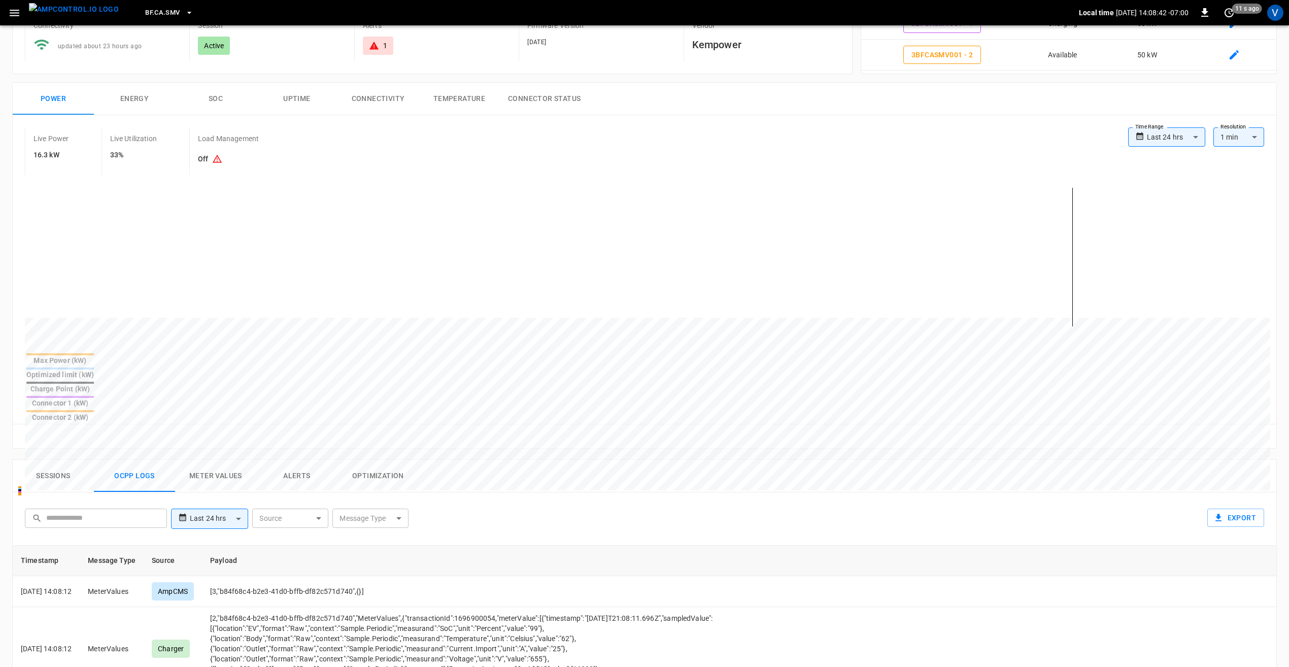
click at [370, 473] on body "**********" at bounding box center [644, 474] width 1289 height 1153
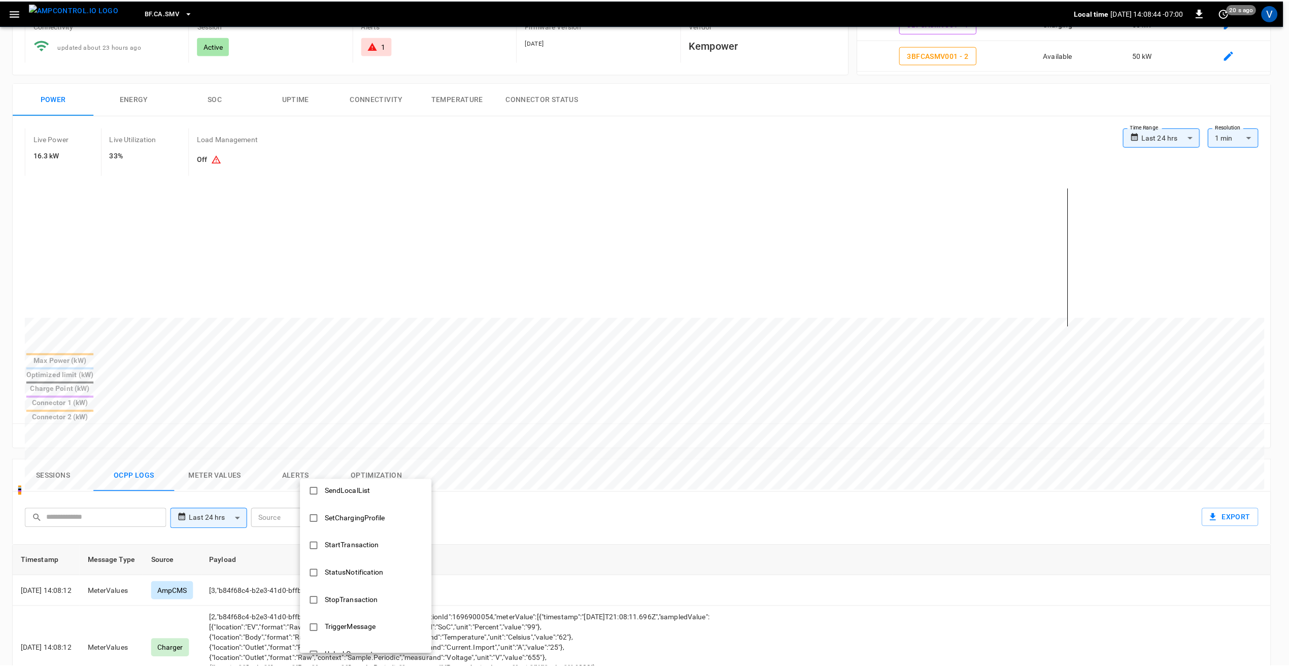
scroll to position [457, 0]
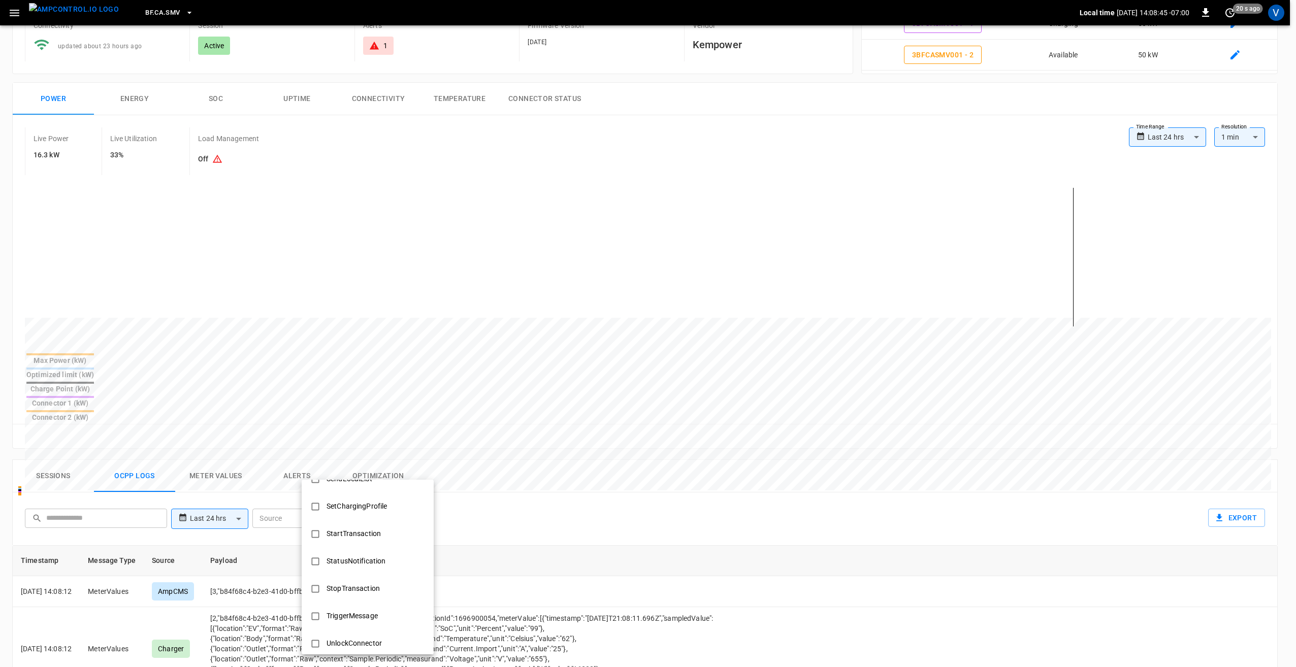
click at [323, 557] on div "StatusNotification" at bounding box center [355, 561] width 71 height 19
type input "**********"
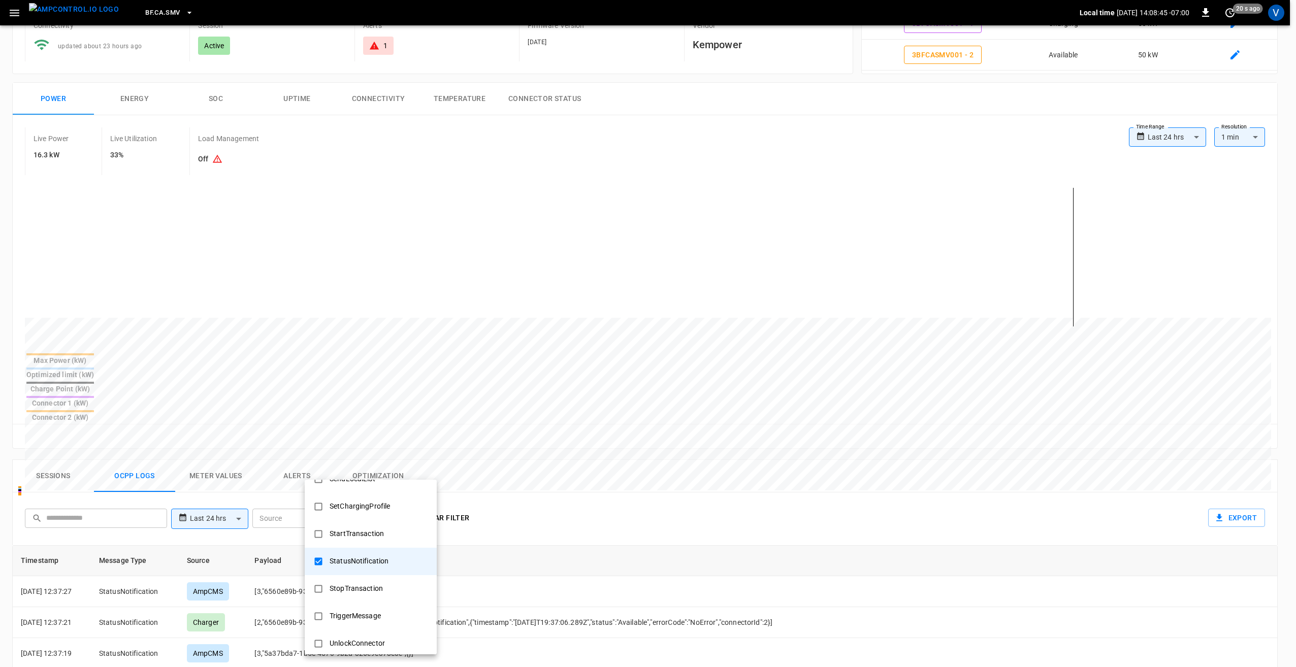
click at [561, 459] on div at bounding box center [648, 333] width 1296 height 667
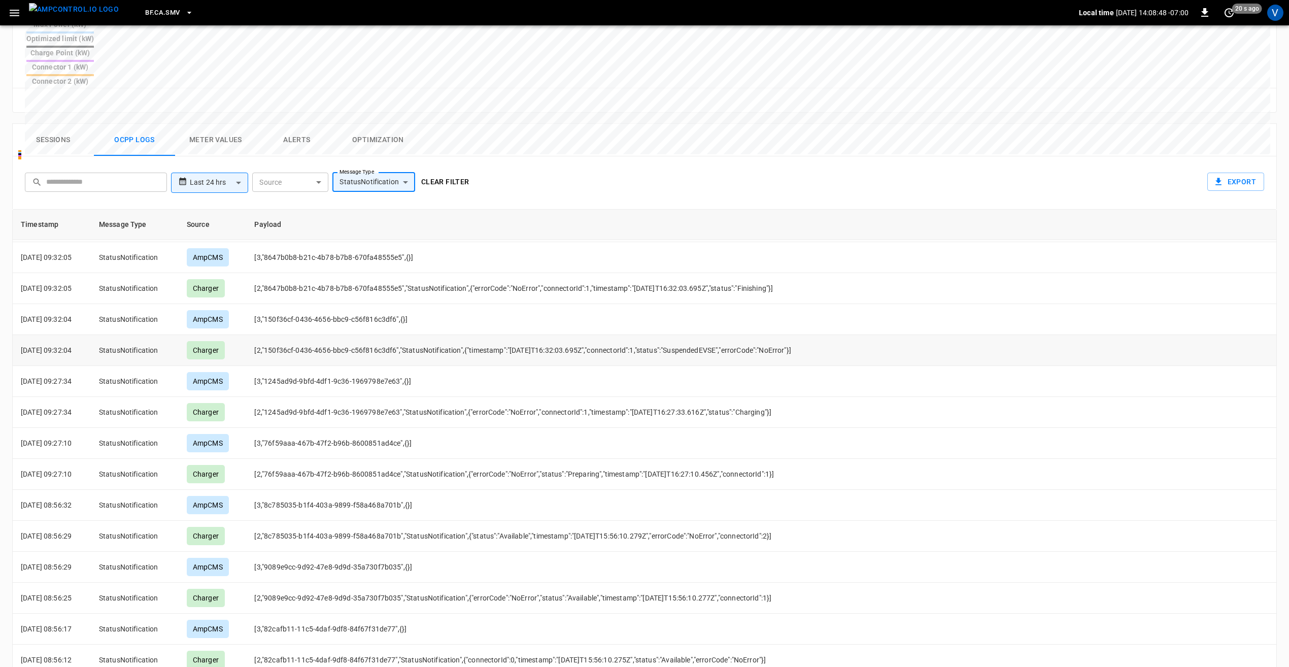
scroll to position [2662, 0]
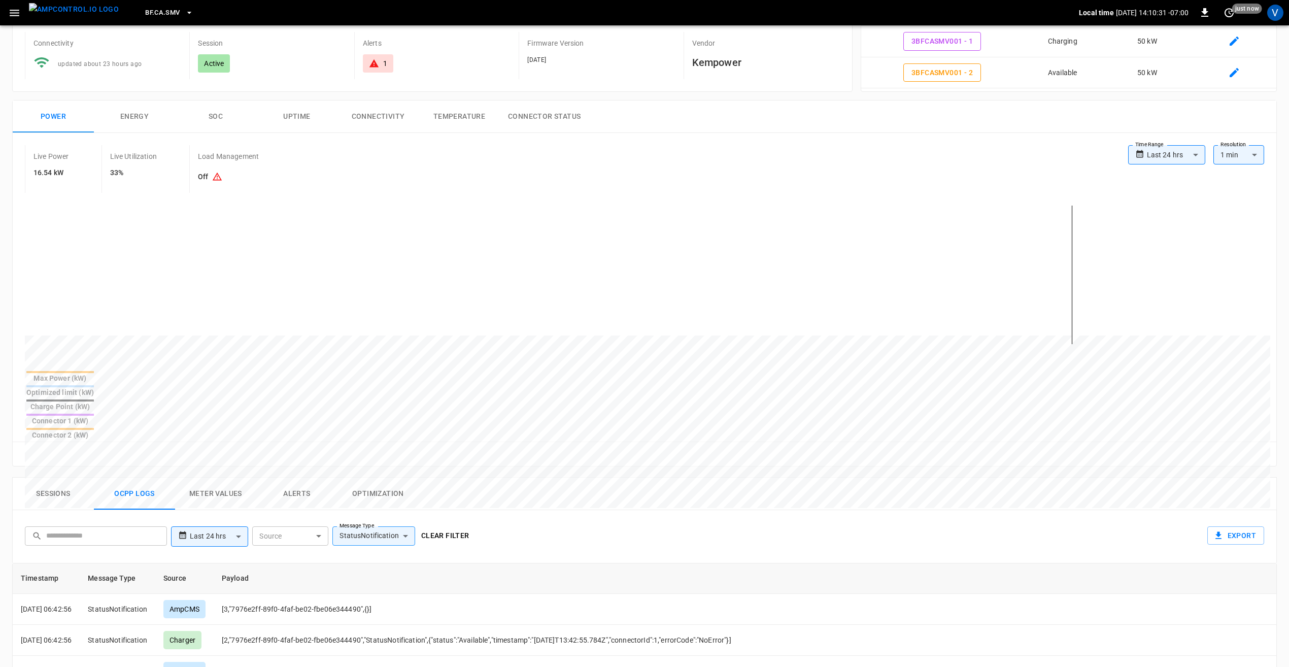
scroll to position [0, 0]
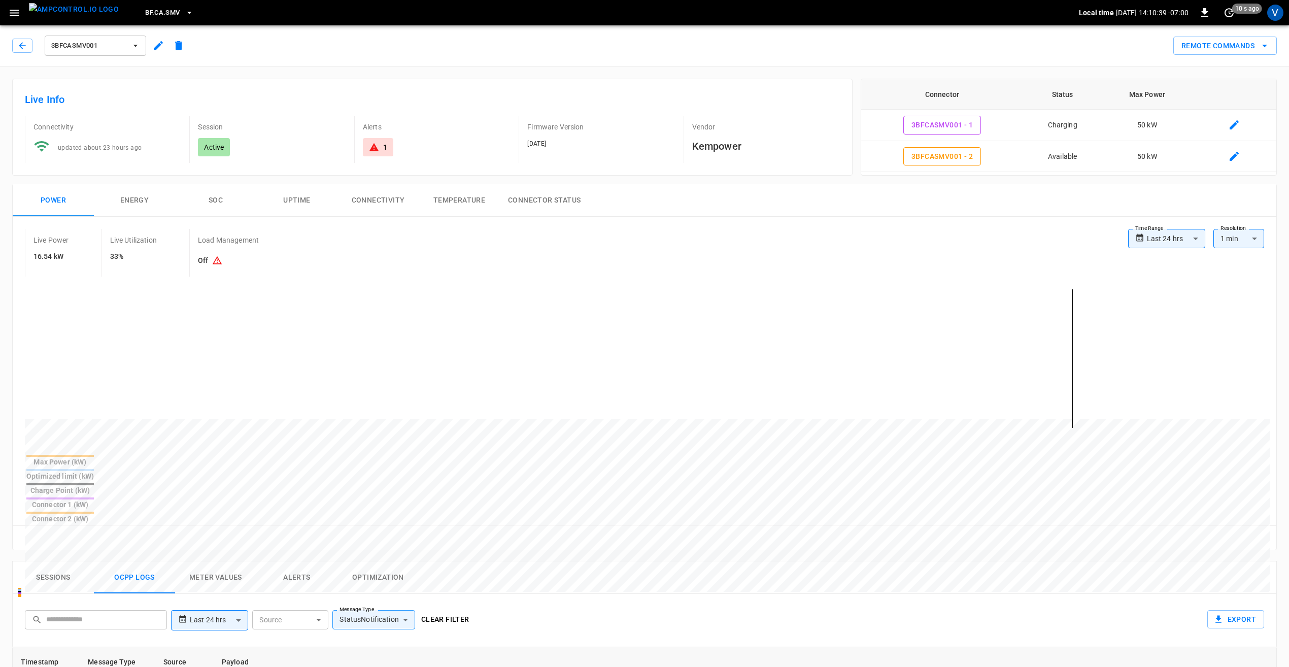
click at [19, 10] on icon "button" at bounding box center [15, 13] width 10 height 7
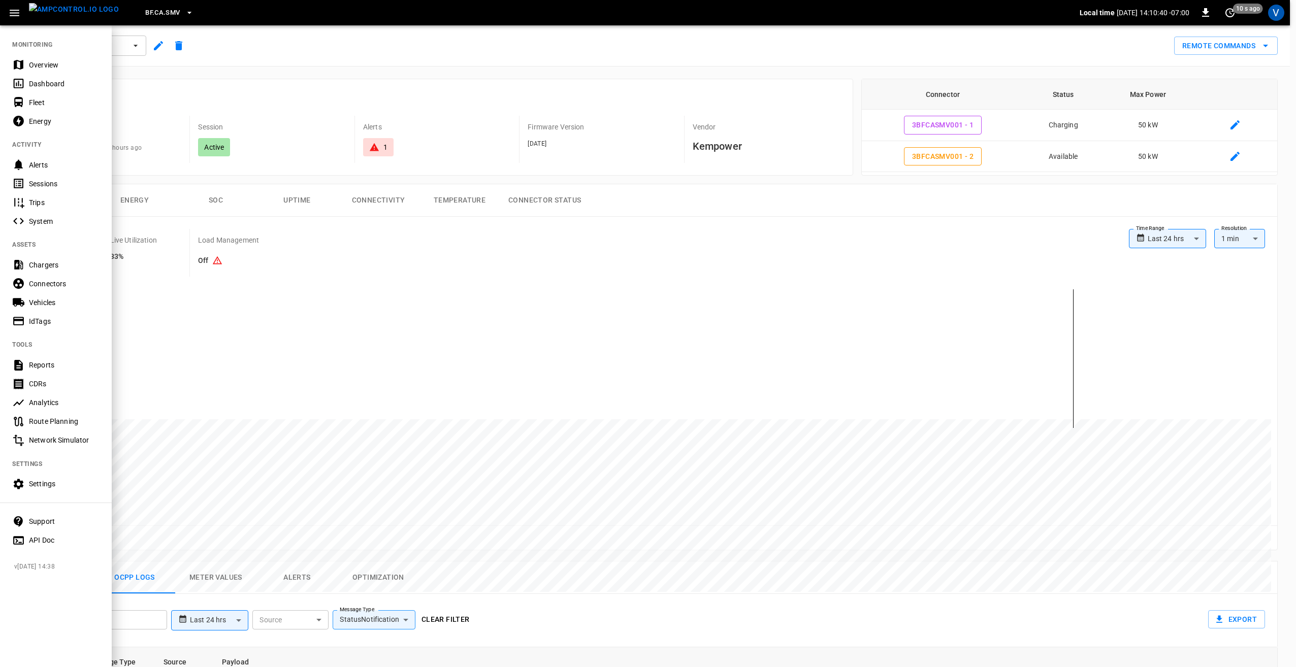
drag, startPoint x: 62, startPoint y: 69, endPoint x: 73, endPoint y: 100, distance: 32.8
click at [62, 69] on div "Overview" at bounding box center [64, 65] width 71 height 10
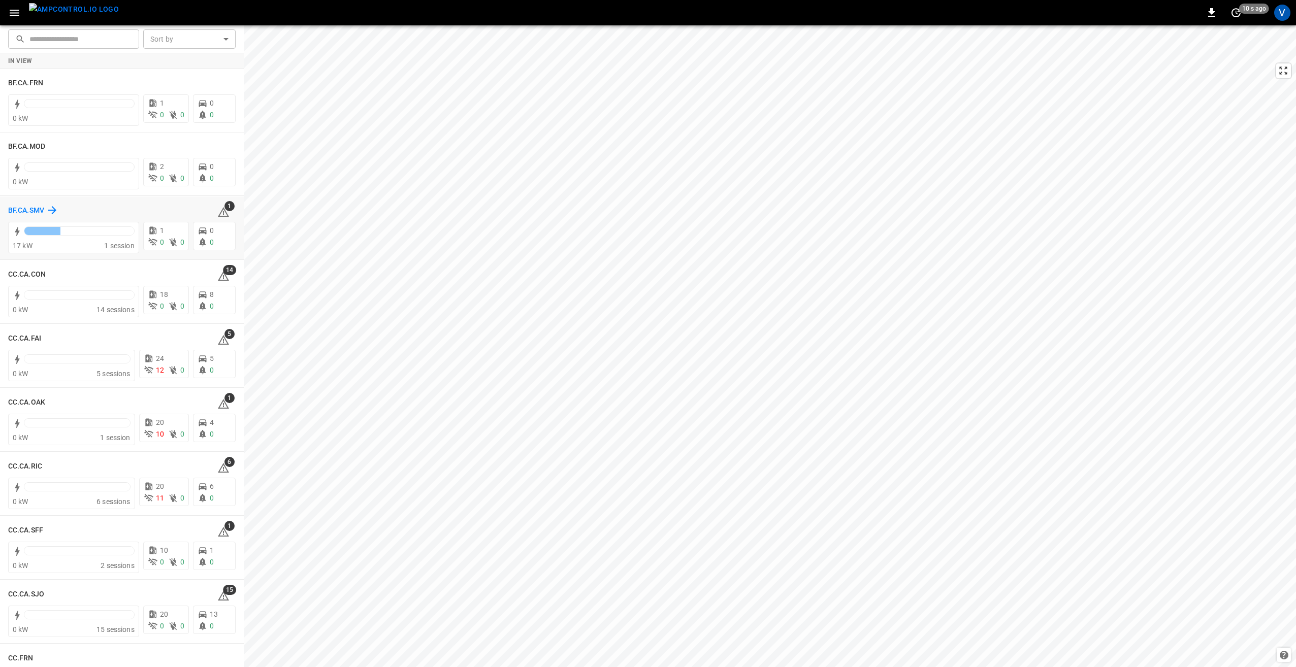
click at [22, 209] on h6 "BF.CA.SMV" at bounding box center [26, 210] width 36 height 11
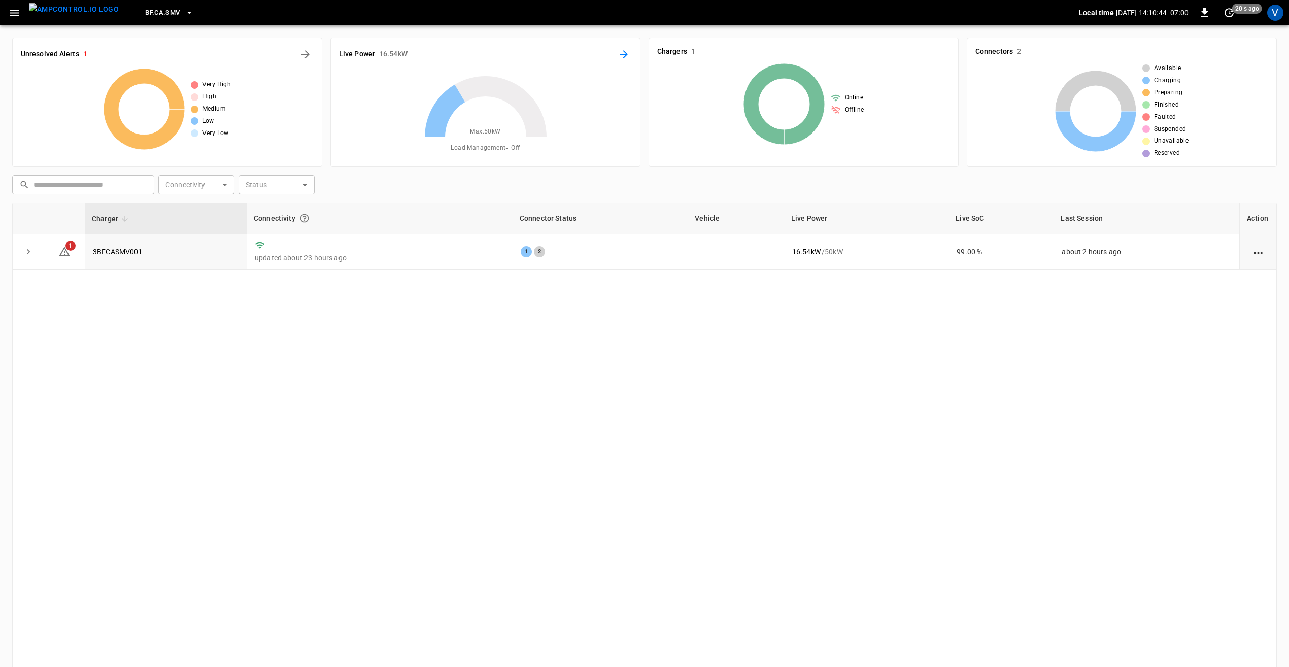
click at [624, 57] on icon "Energy Overview" at bounding box center [624, 54] width 8 height 8
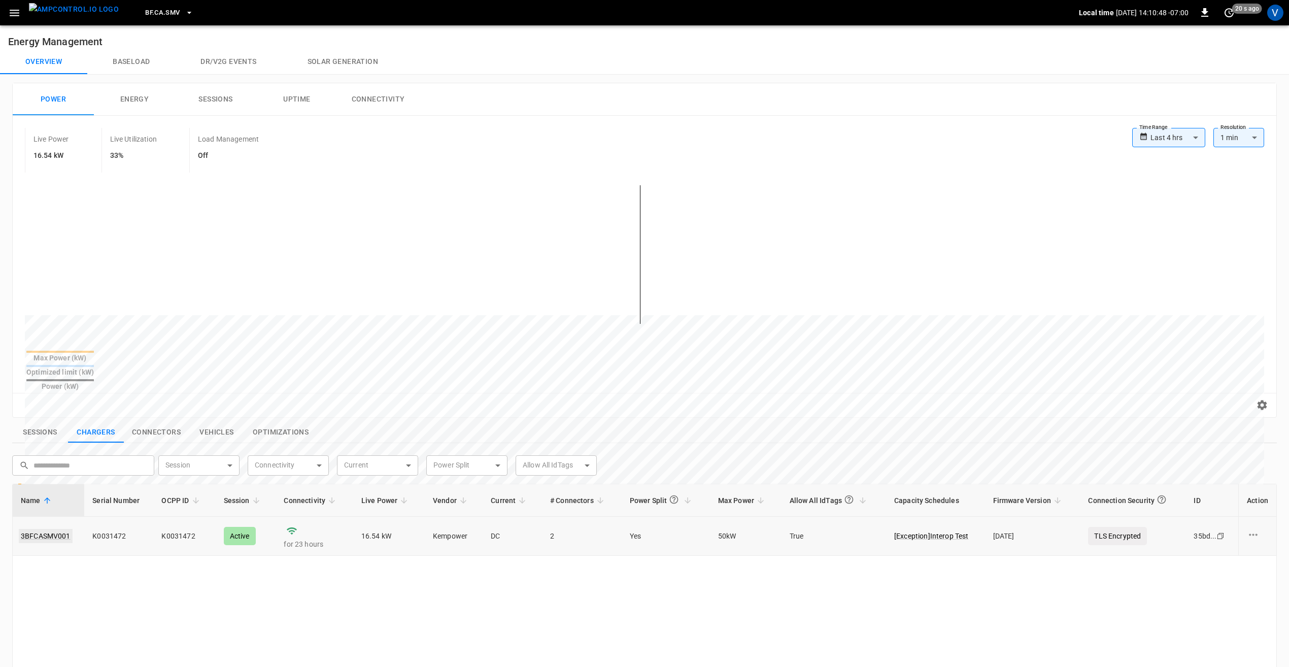
click at [50, 529] on link "3BFCASMV001" at bounding box center [46, 536] width 54 height 14
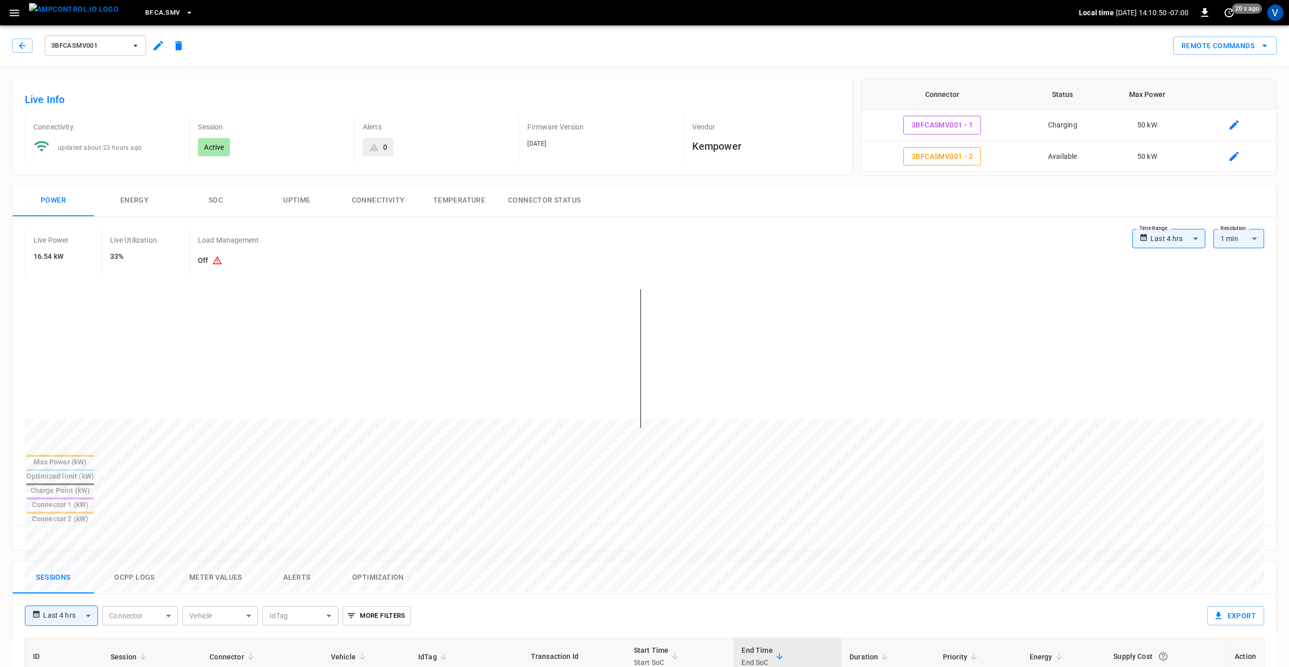
click at [1182, 236] on body "**********" at bounding box center [644, 572] width 1289 height 1144
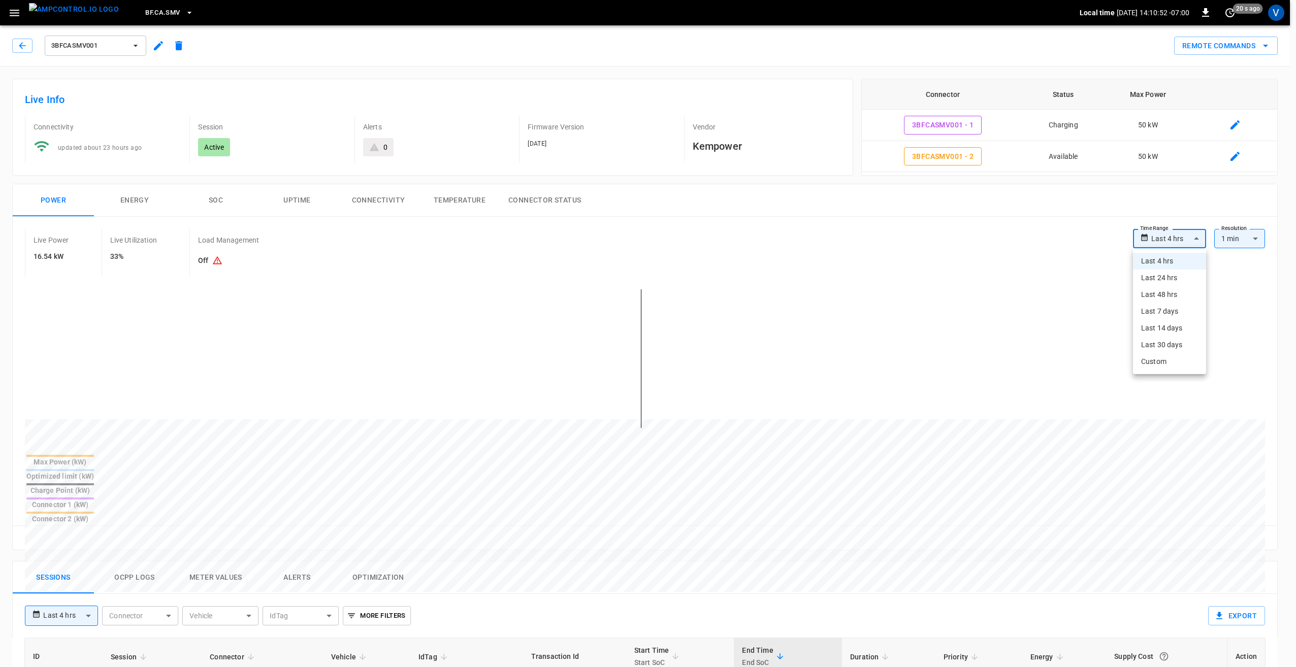
click at [551, 339] on div at bounding box center [648, 333] width 1296 height 667
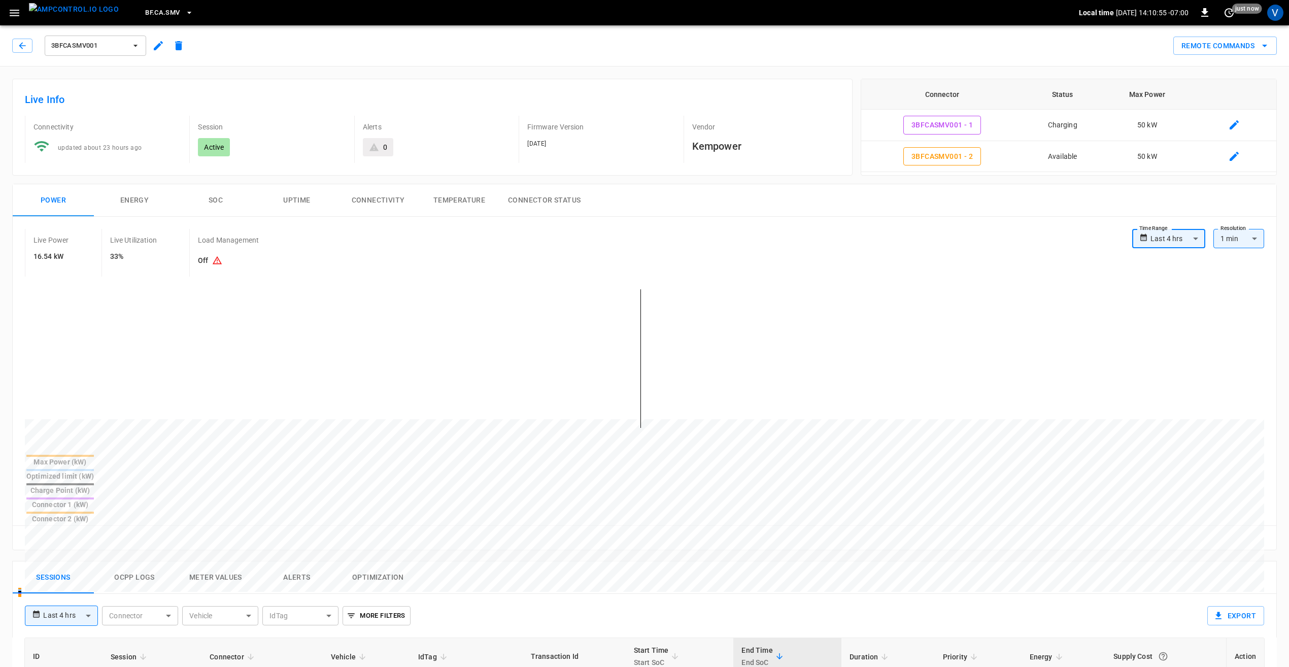
click at [1163, 244] on body "**********" at bounding box center [644, 572] width 1289 height 1144
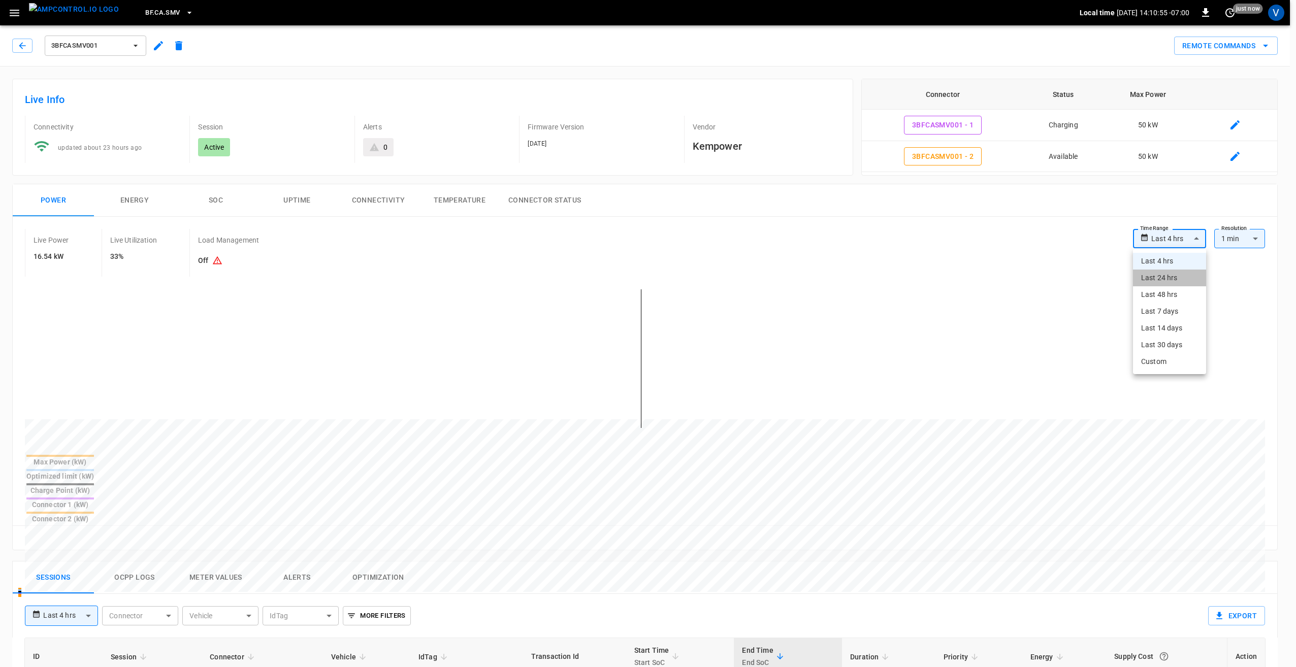
click at [1167, 275] on li "Last 24 hrs" at bounding box center [1169, 278] width 73 height 17
type input "**********"
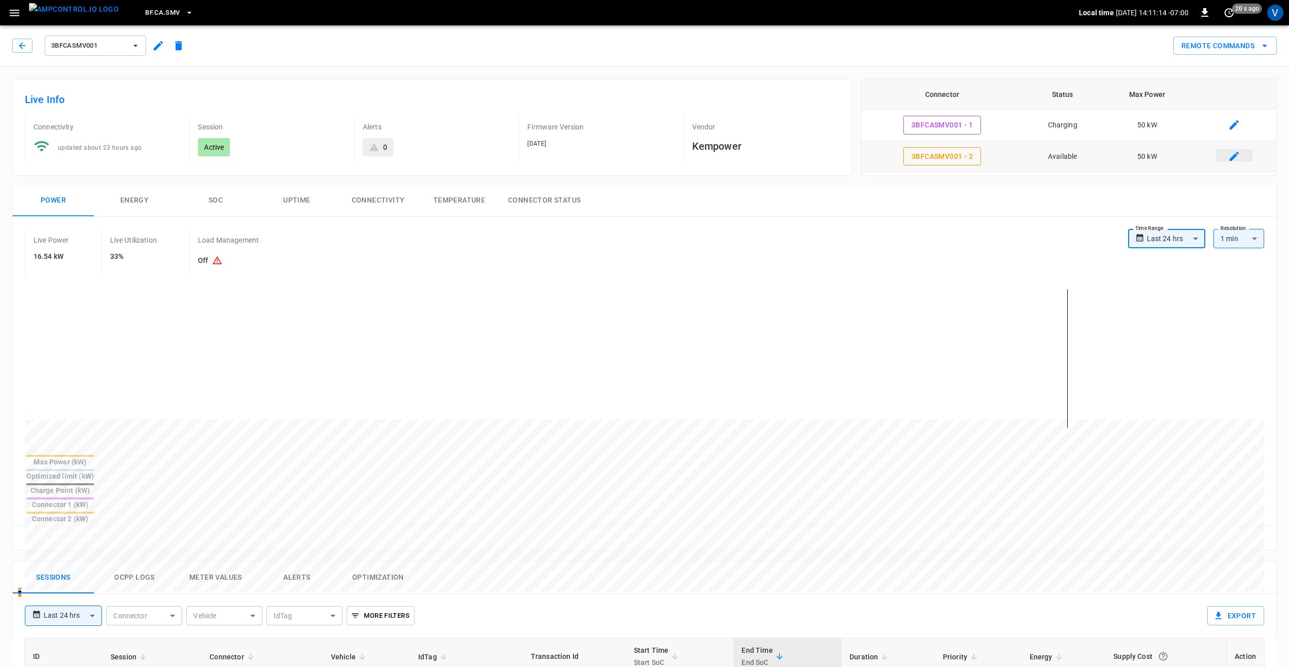
click at [1231, 157] on icon "connector table" at bounding box center [1235, 156] width 12 height 12
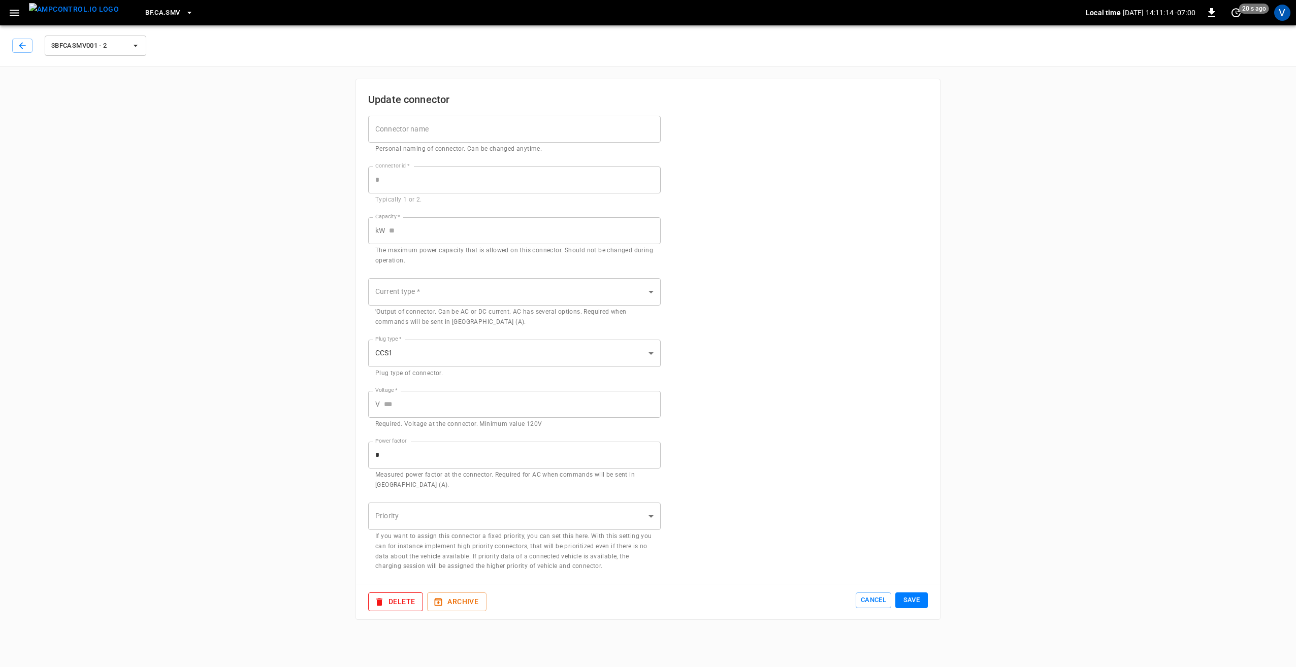
type input "*"
type input "**"
type input "***"
type input "*"
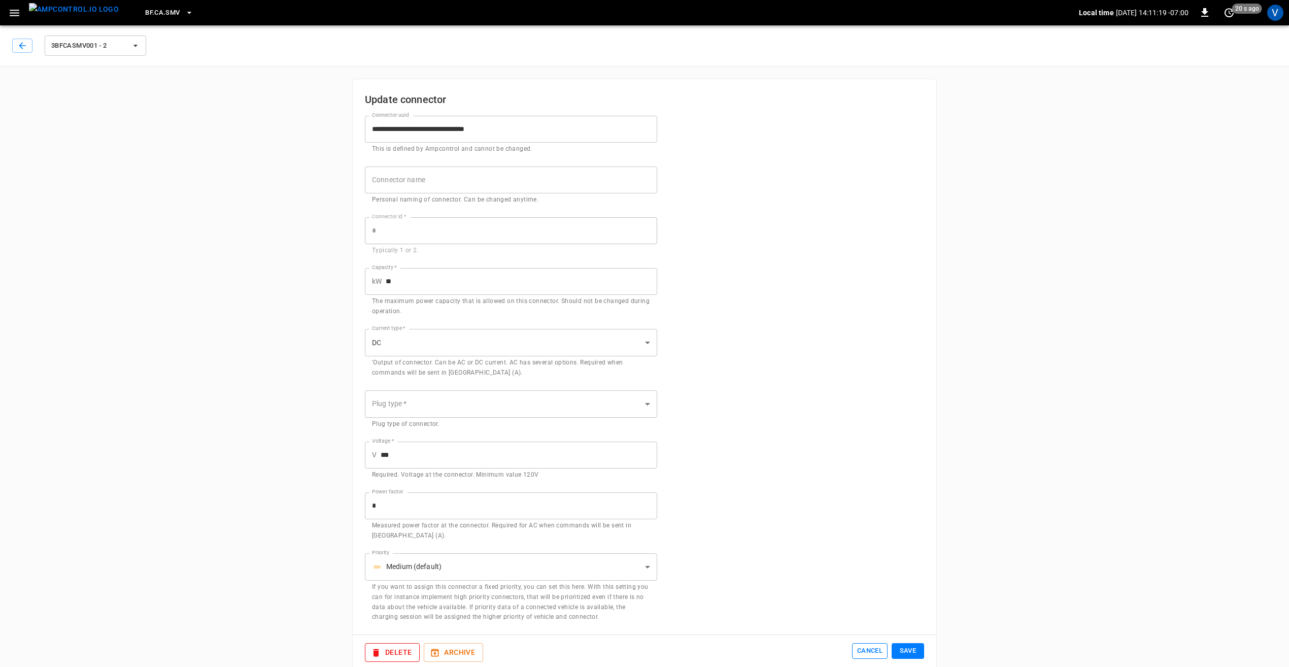
click at [872, 653] on button "Cancel" at bounding box center [870, 651] width 36 height 16
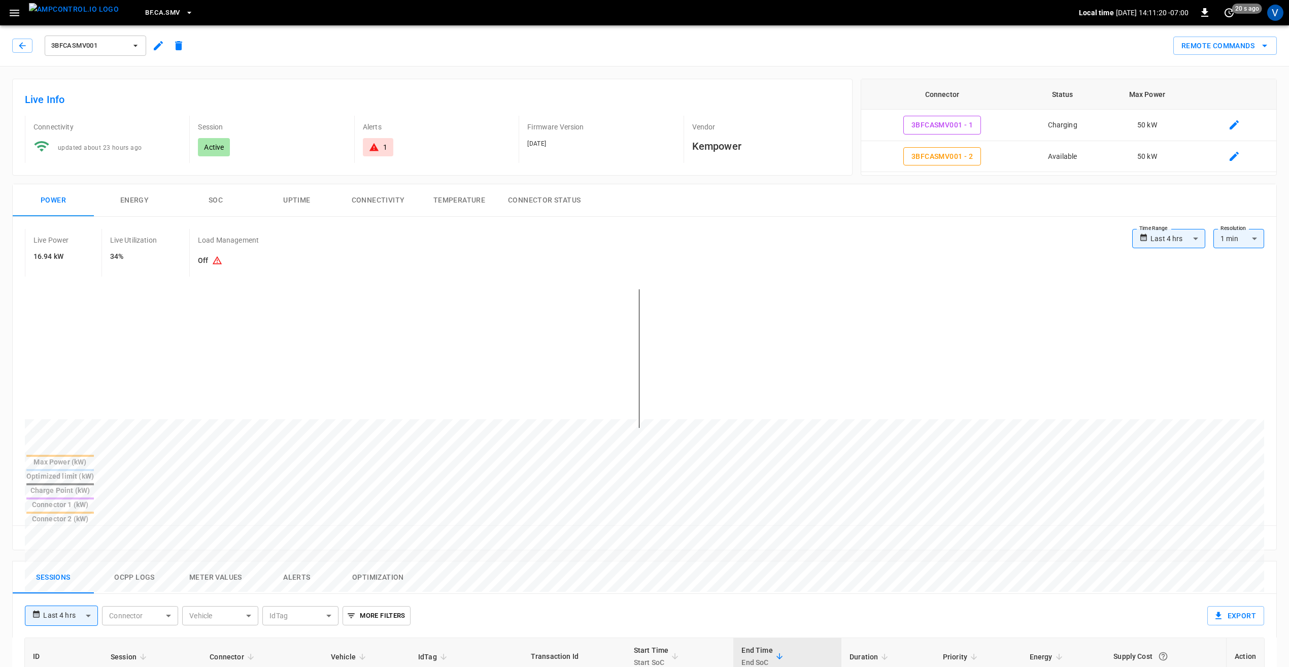
click at [149, 41] on button "button" at bounding box center [158, 46] width 20 height 18
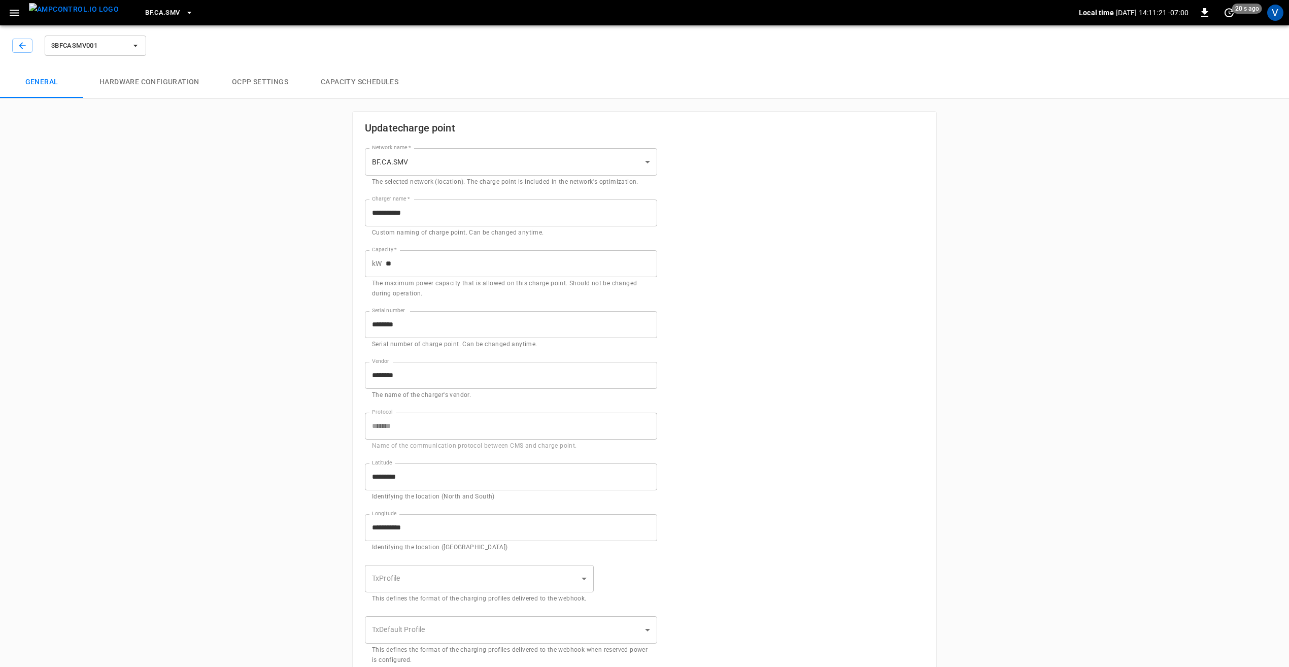
type input "**********"
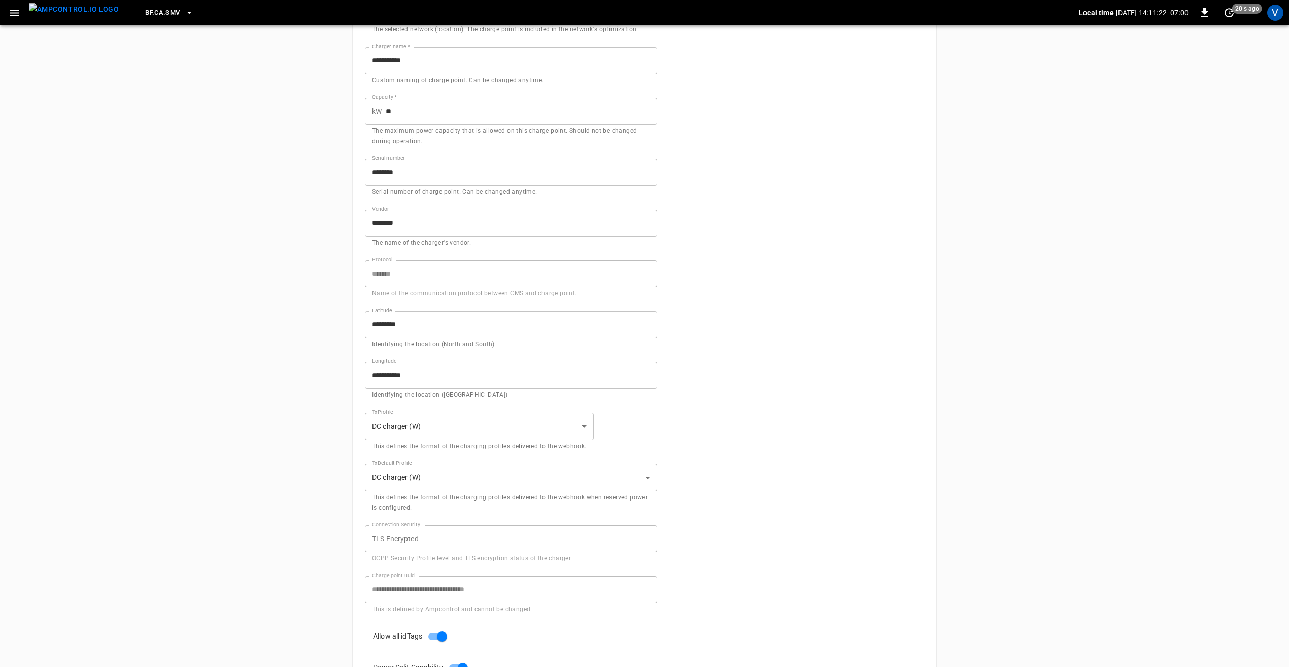
scroll to position [272, 0]
